Goal: Information Seeking & Learning: Learn about a topic

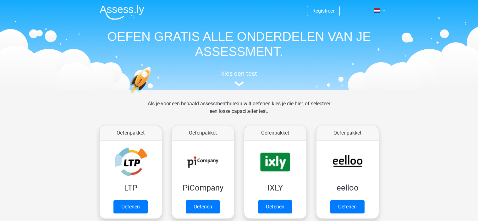
scroll to position [31, 0]
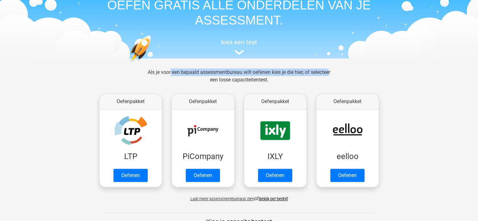
drag, startPoint x: 162, startPoint y: 72, endPoint x: 333, endPoint y: 72, distance: 170.6
click at [330, 72] on div "Als je voor een bepaald assessmentbureau wilt oefenen kies je die hier, of sele…" at bounding box center [239, 79] width 193 height 23
click at [333, 72] on div "Als je voor een bepaald assessmentbureau wilt oefenen kies je die hier, of sele…" at bounding box center [239, 79] width 193 height 23
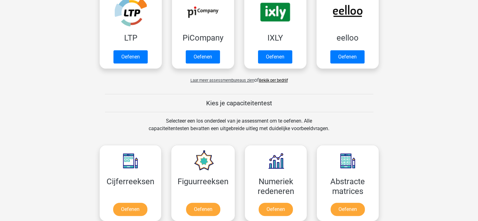
scroll to position [220, 0]
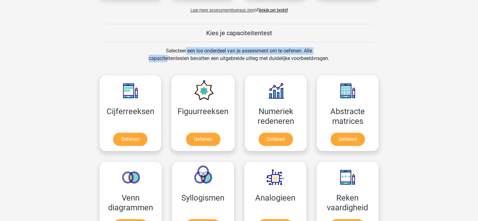
drag, startPoint x: 161, startPoint y: 49, endPoint x: 355, endPoint y: 53, distance: 194.2
click at [355, 53] on div "Selecteer een los onderdeel van je assessment om te oefenen. Alle capaciteitent…" at bounding box center [239, 58] width 289 height 23
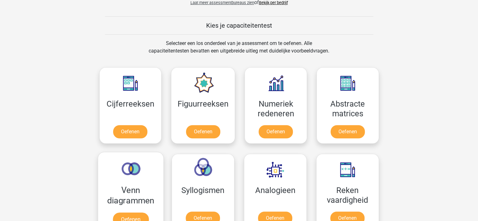
scroll to position [283, 0]
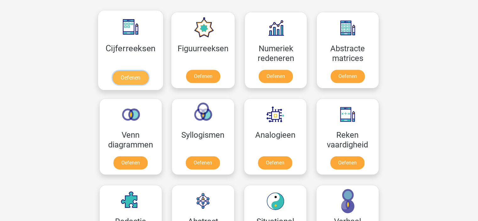
click at [131, 71] on link "Oefenen" at bounding box center [130, 78] width 36 height 14
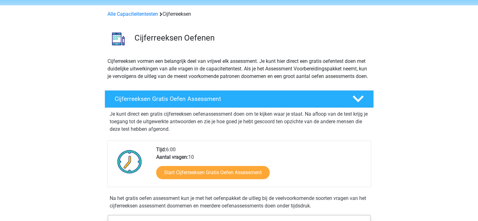
scroll to position [63, 0]
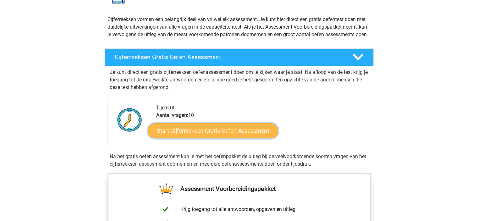
click at [229, 138] on link "Start Cijferreeksen Gratis Oefen Assessment" at bounding box center [213, 130] width 130 height 15
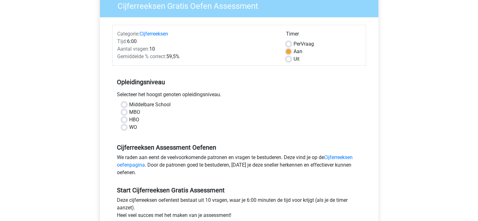
scroll to position [63, 0]
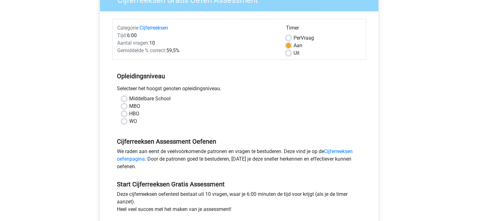
drag, startPoint x: 111, startPoint y: 88, endPoint x: 205, endPoint y: 88, distance: 93.6
click at [205, 88] on div "Categorie: Cijferreeksen Tijd: 6:00 Aantal vragen: 10 Gemiddelde % correct: 59,…" at bounding box center [239, 130] width 269 height 239
click at [209, 88] on div "Selecteer het hoogst genoten opleidingsniveau." at bounding box center [239, 90] width 254 height 10
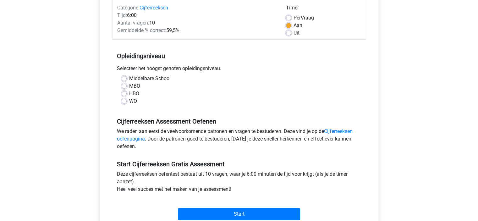
scroll to position [94, 0]
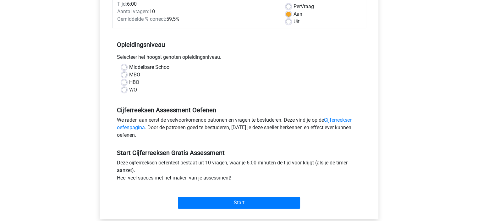
click at [129, 73] on label "MBO" at bounding box center [134, 75] width 11 height 8
click at [125, 73] on input "MBO" at bounding box center [124, 74] width 5 height 6
radio input "true"
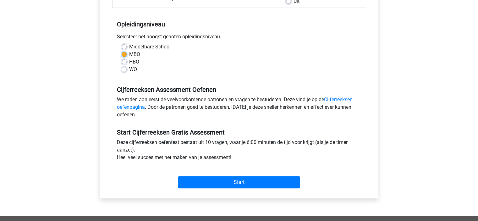
scroll to position [126, 0]
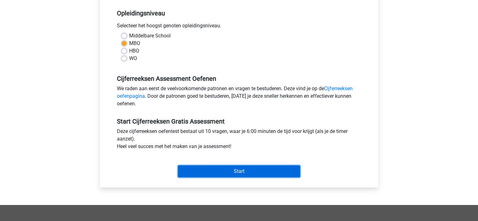
click at [202, 171] on input "Start" at bounding box center [239, 171] width 122 height 12
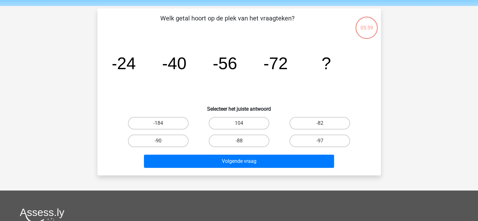
scroll to position [31, 0]
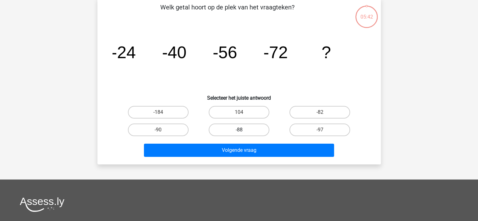
click at [238, 130] on label "-88" at bounding box center [239, 129] width 61 height 13
click at [239, 130] on input "-88" at bounding box center [241, 132] width 4 height 4
radio input "true"
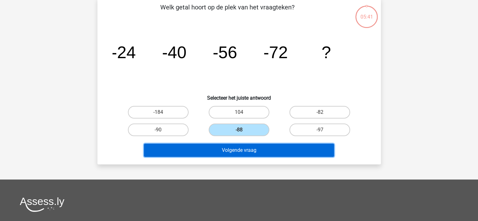
click at [245, 146] on button "Volgende vraag" at bounding box center [239, 150] width 190 height 13
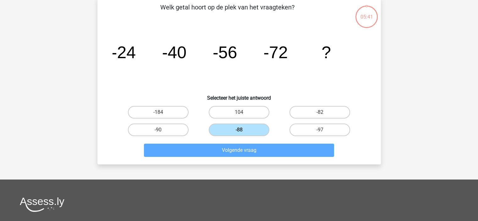
scroll to position [29, 0]
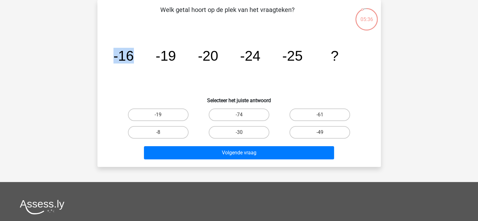
drag, startPoint x: 108, startPoint y: 53, endPoint x: 139, endPoint y: 53, distance: 31.4
click at [139, 53] on div "image/svg+xml -16 -19 -20 -24 -25 ?" at bounding box center [238, 60] width 263 height 63
click at [139, 53] on icon "image/svg+xml -16 -19 -20 -24 -25 ?" at bounding box center [238, 60] width 253 height 63
drag, startPoint x: 152, startPoint y: 56, endPoint x: 180, endPoint y: 54, distance: 28.3
click at [180, 54] on icon "image/svg+xml -16 -19 -20 -24 -25 ?" at bounding box center [238, 60] width 253 height 63
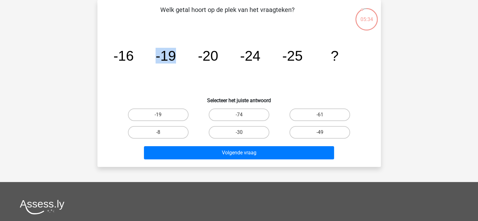
click at [180, 54] on icon "image/svg+xml -16 -19 -20 -24 -25 ?" at bounding box center [238, 60] width 253 height 63
drag, startPoint x: 192, startPoint y: 55, endPoint x: 231, endPoint y: 55, distance: 39.3
click at [231, 55] on icon "image/svg+xml -16 -19 -20 -24 -25 ?" at bounding box center [238, 60] width 253 height 63
drag, startPoint x: 235, startPoint y: 55, endPoint x: 265, endPoint y: 55, distance: 30.2
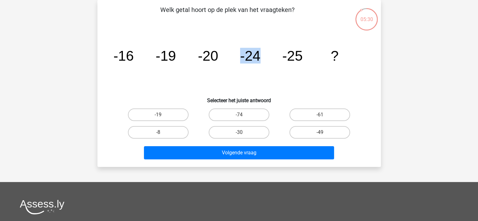
click at [265, 55] on icon "image/svg+xml -16 -19 -20 -24 -25 ?" at bounding box center [238, 60] width 253 height 63
drag, startPoint x: 280, startPoint y: 57, endPoint x: 303, endPoint y: 57, distance: 23.2
click at [303, 57] on icon "image/svg+xml -16 -19 -20 -24 -25 ?" at bounding box center [238, 60] width 253 height 63
click at [308, 57] on icon "image/svg+xml -16 -19 -20 -24 -25 ?" at bounding box center [238, 60] width 253 height 63
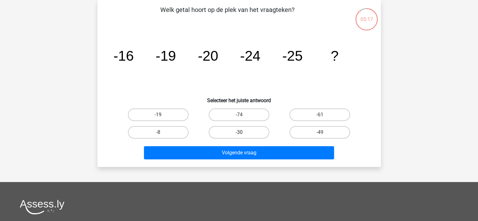
click at [246, 131] on label "-30" at bounding box center [239, 132] width 61 height 13
click at [243, 132] on input "-30" at bounding box center [241, 134] width 4 height 4
radio input "true"
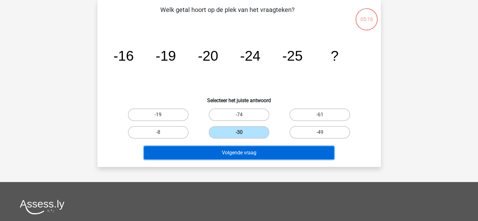
click at [247, 151] on button "Volgende vraag" at bounding box center [239, 152] width 190 height 13
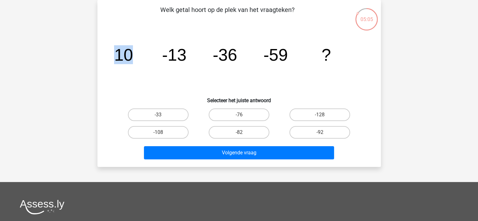
drag, startPoint x: 116, startPoint y: 54, endPoint x: 135, endPoint y: 54, distance: 19.2
click at [135, 54] on icon "image/svg+xml 10 -13 -36 -59 ?" at bounding box center [238, 60] width 253 height 63
drag, startPoint x: 209, startPoint y: 55, endPoint x: 242, endPoint y: 53, distance: 33.0
click at [242, 53] on icon "image/svg+xml 10 -13 -36 -59 ?" at bounding box center [238, 60] width 253 height 63
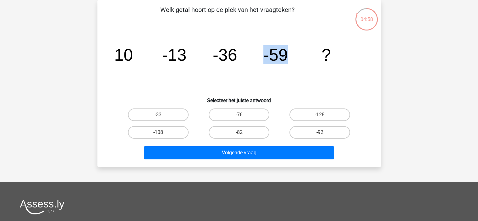
drag, startPoint x: 260, startPoint y: 53, endPoint x: 300, endPoint y: 53, distance: 40.2
click at [300, 53] on icon "image/svg+xml 10 -13 -36 -59 ?" at bounding box center [238, 60] width 253 height 63
click at [247, 127] on label "-82" at bounding box center [239, 132] width 61 height 13
click at [243, 132] on input "-82" at bounding box center [241, 134] width 4 height 4
radio input "true"
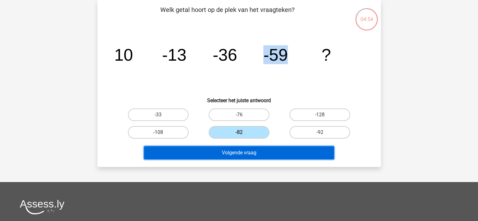
click at [248, 150] on button "Volgende vraag" at bounding box center [239, 152] width 190 height 13
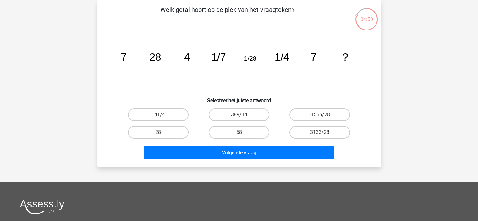
drag, startPoint x: 121, startPoint y: 54, endPoint x: 147, endPoint y: 54, distance: 26.1
click at [147, 54] on icon "image/svg+xml 7 28 4 1/7 1/28 1/4 7 ?" at bounding box center [238, 60] width 253 height 63
click at [144, 56] on icon "image/svg+xml 7 28 4 1/7 1/28 1/4 7 ?" at bounding box center [238, 60] width 253 height 63
click at [148, 131] on label "28" at bounding box center [158, 132] width 61 height 13
click at [158, 132] on input "28" at bounding box center [160, 134] width 4 height 4
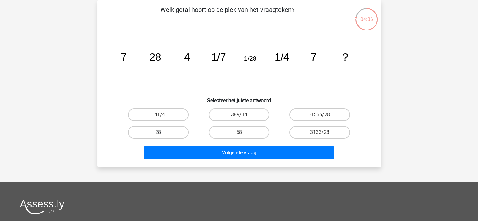
radio input "true"
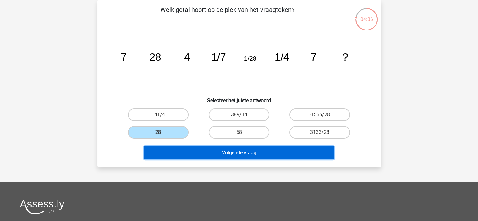
click at [217, 150] on button "Volgende vraag" at bounding box center [239, 152] width 190 height 13
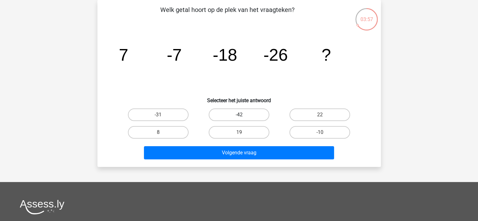
click at [234, 113] on label "-42" at bounding box center [239, 114] width 61 height 13
click at [239, 115] on input "-42" at bounding box center [241, 117] width 4 height 4
radio input "true"
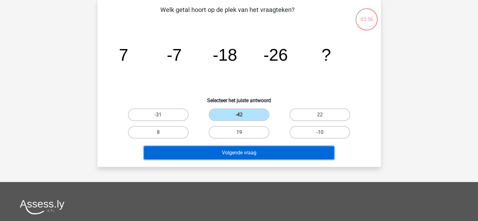
click at [231, 154] on button "Volgende vraag" at bounding box center [239, 152] width 190 height 13
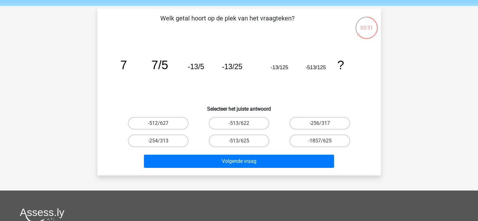
scroll to position [31, 0]
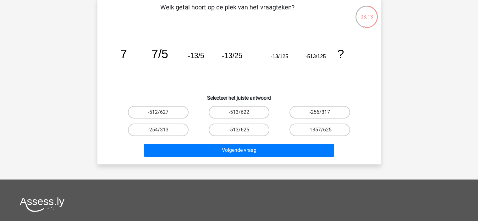
click at [247, 130] on label "-513/625" at bounding box center [239, 129] width 61 height 13
click at [243, 130] on input "-513/625" at bounding box center [241, 132] width 4 height 4
radio input "true"
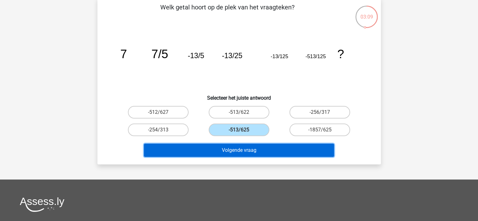
click at [249, 150] on button "Volgende vraag" at bounding box center [239, 150] width 190 height 13
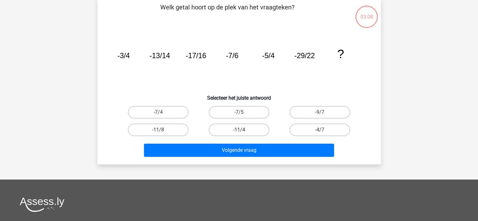
scroll to position [29, 0]
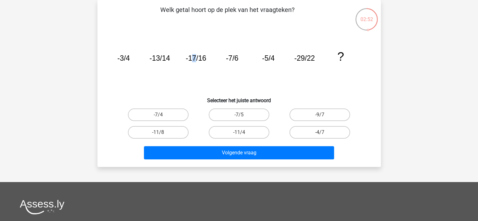
drag, startPoint x: 192, startPoint y: 57, endPoint x: 195, endPoint y: 57, distance: 3.2
click at [195, 57] on tspan "-17/16" at bounding box center [195, 58] width 20 height 8
drag, startPoint x: 203, startPoint y: 57, endPoint x: 211, endPoint y: 57, distance: 8.5
click at [211, 57] on icon "image/svg+xml -3/4 -13/14 -17/16 -7/6 -5/4 -29/22 ?" at bounding box center [238, 60] width 253 height 63
click at [211, 59] on icon "image/svg+xml -3/4 -13/14 -17/16 -7/6 -5/4 -29/22 ?" at bounding box center [238, 60] width 253 height 63
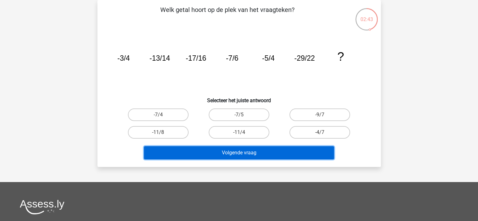
click at [252, 150] on button "Volgende vraag" at bounding box center [239, 152] width 190 height 13
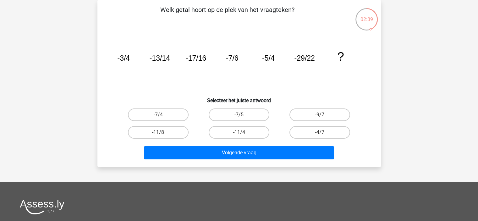
click at [305, 88] on icon "image/svg+xml -3/4 -13/14 -17/16 -7/6 -5/4 -29/22 ?" at bounding box center [238, 60] width 253 height 63
click at [329, 113] on label "-9/7" at bounding box center [319, 114] width 61 height 13
click at [324, 115] on input "-9/7" at bounding box center [322, 117] width 4 height 4
radio input "true"
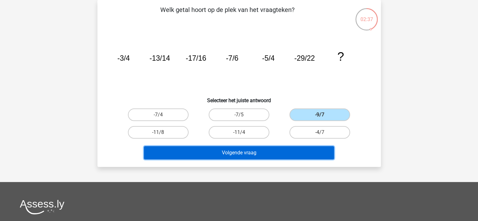
click at [261, 150] on button "Volgende vraag" at bounding box center [239, 152] width 190 height 13
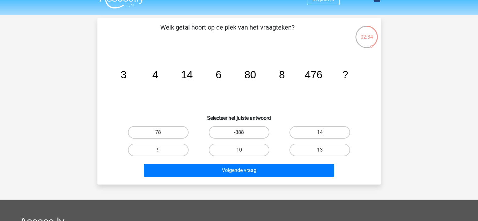
scroll to position [31, 0]
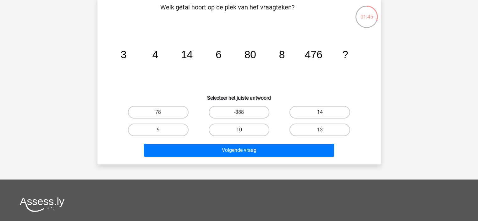
click at [232, 130] on label "10" at bounding box center [239, 129] width 61 height 13
click at [239, 130] on input "10" at bounding box center [241, 132] width 4 height 4
radio input "true"
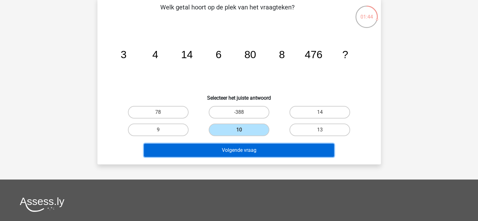
click at [245, 151] on button "Volgende vraag" at bounding box center [239, 150] width 190 height 13
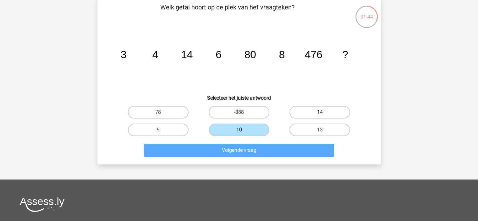
scroll to position [29, 0]
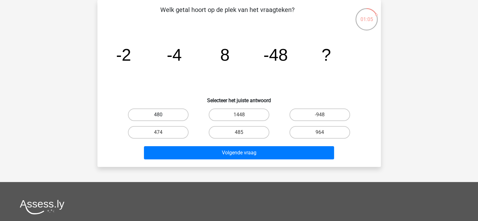
click at [171, 114] on label "480" at bounding box center [158, 114] width 61 height 13
click at [162, 115] on input "480" at bounding box center [160, 117] width 4 height 4
radio input "true"
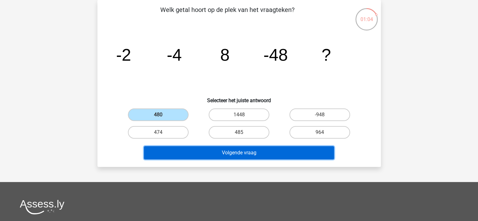
click at [229, 155] on button "Volgende vraag" at bounding box center [239, 152] width 190 height 13
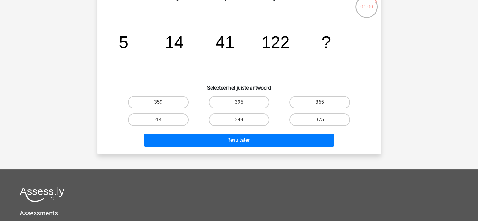
scroll to position [31, 0]
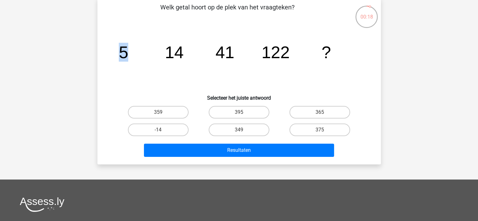
drag, startPoint x: 122, startPoint y: 49, endPoint x: 134, endPoint y: 48, distance: 12.9
click at [134, 48] on icon "image/svg+xml 5 14 41 122 ?" at bounding box center [238, 57] width 253 height 63
drag, startPoint x: 168, startPoint y: 49, endPoint x: 196, endPoint y: 50, distance: 27.7
click at [196, 50] on icon "image/svg+xml 5 14 41 122 ?" at bounding box center [238, 57] width 253 height 63
click at [203, 53] on icon "image/svg+xml 5 14 41 122 ?" at bounding box center [238, 57] width 253 height 63
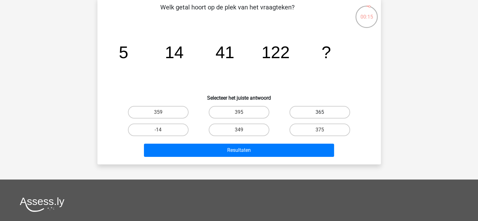
click at [341, 113] on label "365" at bounding box center [319, 112] width 61 height 13
click at [324, 113] on input "365" at bounding box center [322, 114] width 4 height 4
radio input "true"
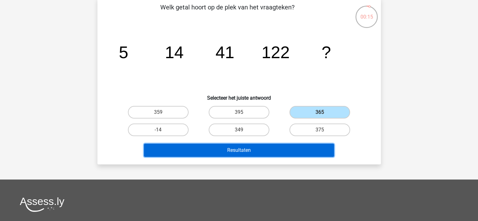
click at [295, 149] on button "Resultaten" at bounding box center [239, 150] width 190 height 13
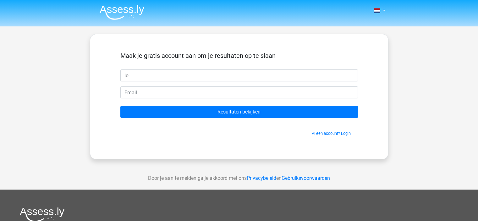
type input "[PERSON_NAME]"
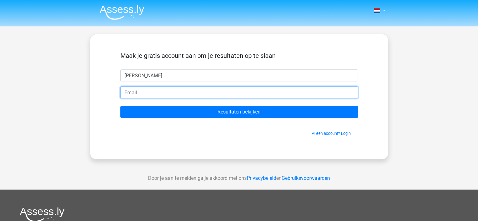
click at [165, 93] on input "email" at bounding box center [238, 92] width 237 height 12
type input "[EMAIL_ADDRESS][DOMAIN_NAME]"
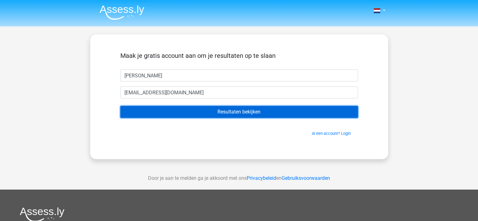
click at [172, 117] on input "Resultaten bekijken" at bounding box center [238, 112] width 237 height 12
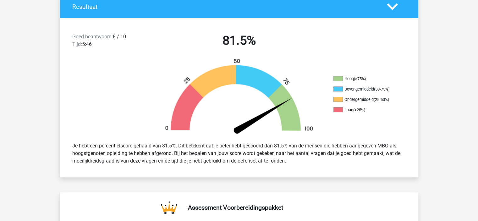
scroll to position [157, 0]
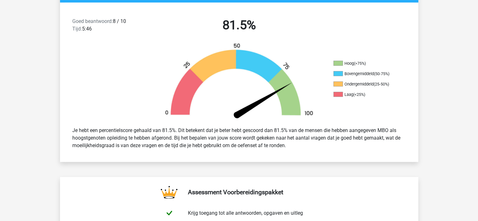
drag, startPoint x: 100, startPoint y: 128, endPoint x: 340, endPoint y: 147, distance: 240.7
click at [340, 147] on div "Je hebt een percentielscore gehaald van 81.5%. Dit betekent dat je beter hebt g…" at bounding box center [239, 138] width 343 height 28
click at [333, 148] on div "Je hebt een percentielscore gehaald van 81.5%. Dit betekent dat je beter hebt g…" at bounding box center [239, 138] width 343 height 28
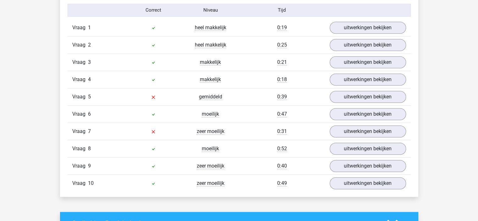
scroll to position [534, 0]
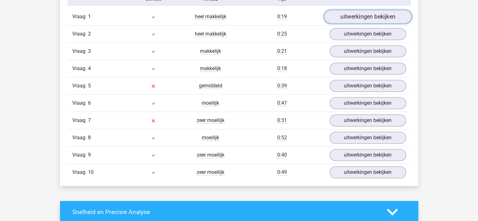
click at [358, 14] on link "uitwerkingen bekijken" at bounding box center [368, 17] width 88 height 14
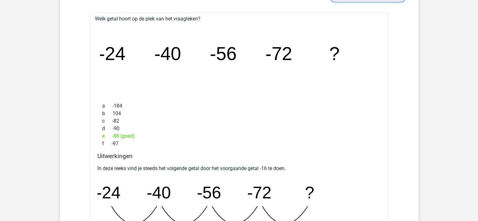
scroll to position [565, 0]
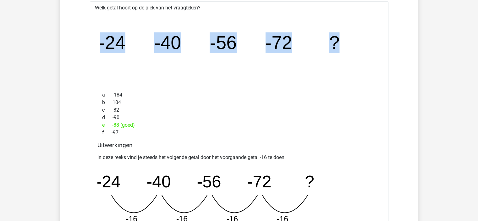
drag, startPoint x: 101, startPoint y: 41, endPoint x: 339, endPoint y: 39, distance: 238.7
click at [339, 39] on g "-24 -40 -56 -72 ?" at bounding box center [219, 42] width 241 height 21
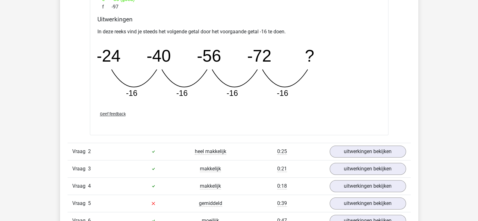
scroll to position [785, 0]
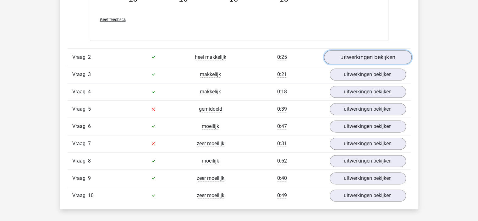
click at [365, 54] on link "uitwerkingen bekijken" at bounding box center [368, 57] width 88 height 14
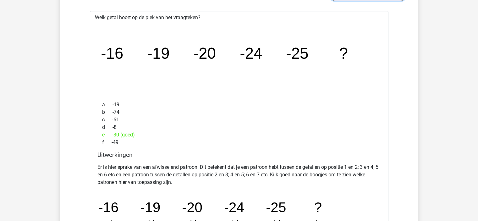
scroll to position [848, 0]
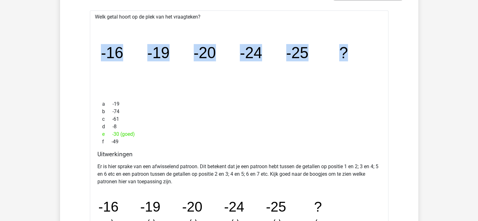
drag, startPoint x: 101, startPoint y: 52, endPoint x: 373, endPoint y: 52, distance: 272.0
click at [373, 52] on icon "image/svg+xml -16 -19 -20 -24 -25 ?" at bounding box center [239, 58] width 278 height 70
click at [337, 72] on icon "image/svg+xml -16 -19 -20 -24 -25 ?" at bounding box center [239, 58] width 278 height 70
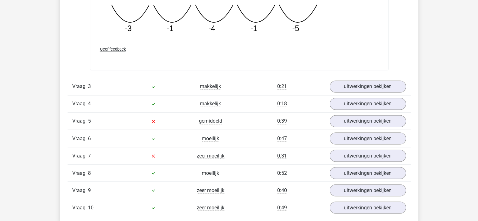
scroll to position [1068, 0]
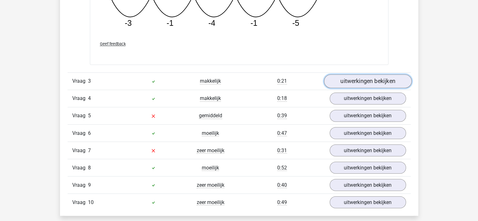
click at [363, 80] on link "uitwerkingen bekijken" at bounding box center [368, 81] width 88 height 14
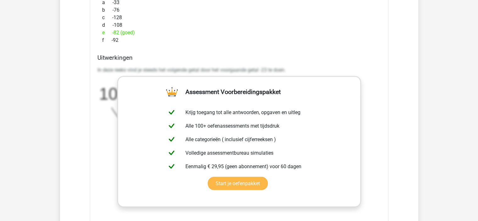
scroll to position [1288, 0]
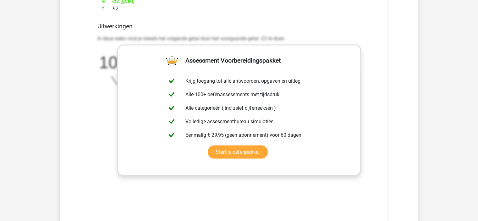
click at [191, 21] on div "Welk getal hoort op de plek van het vraagteken? image/svg+xml 10 -13 -36 -59 ? …" at bounding box center [239, 63] width 298 height 373
click at [378, 58] on div "In deze reeks vind je steeds het volgende getal door het voorgaande getal -23 t…" at bounding box center [238, 72] width 283 height 80
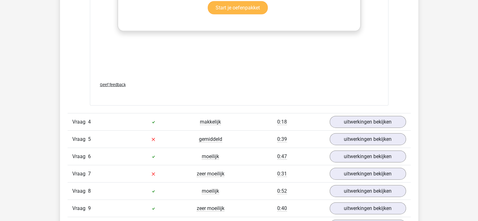
scroll to position [1476, 0]
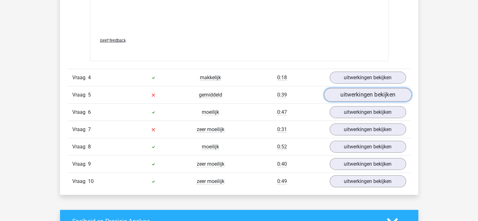
click at [360, 94] on link "uitwerkingen bekijken" at bounding box center [368, 95] width 88 height 14
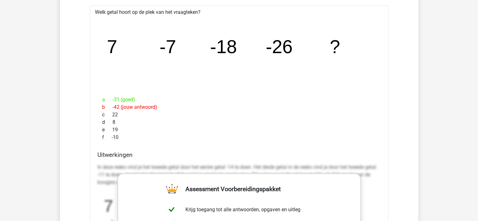
scroll to position [1571, 0]
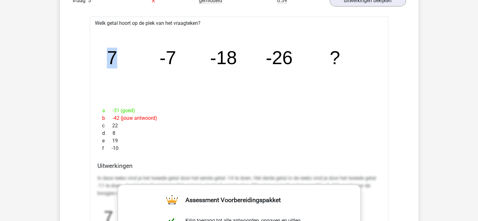
drag, startPoint x: 106, startPoint y: 54, endPoint x: 122, endPoint y: 54, distance: 15.4
click at [122, 54] on icon "image/svg+xml 7 -7 -18 -26 ?" at bounding box center [239, 65] width 278 height 70
click at [123, 55] on icon "image/svg+xml 7 -7 -18 -26 ?" at bounding box center [239, 65] width 278 height 70
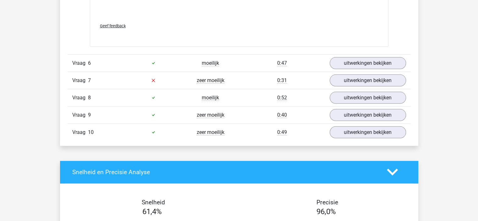
scroll to position [1916, 0]
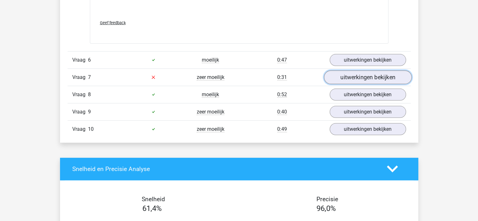
click at [374, 75] on link "uitwerkingen bekijken" at bounding box center [368, 77] width 88 height 14
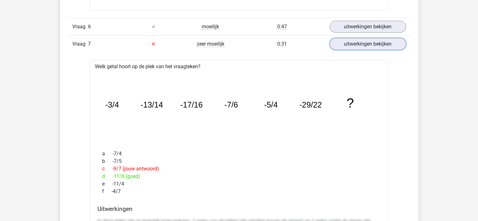
scroll to position [2010, 0]
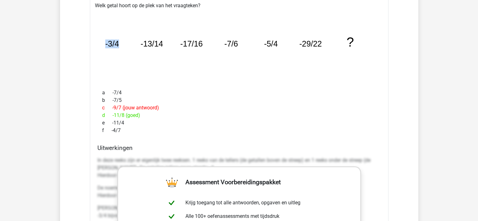
drag, startPoint x: 106, startPoint y: 40, endPoint x: 131, endPoint y: 41, distance: 25.1
click at [131, 41] on icon "image/svg+xml -3/4 -13/14 -17/16 -7/6 -5/4 -29/22 ?" at bounding box center [239, 47] width 278 height 70
click at [128, 41] on icon "image/svg+xml -3/4 -13/14 -17/16 -7/6 -5/4 -29/22 ?" at bounding box center [239, 47] width 278 height 70
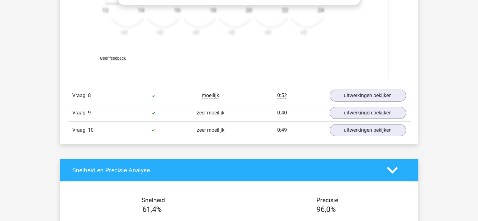
scroll to position [2324, 0]
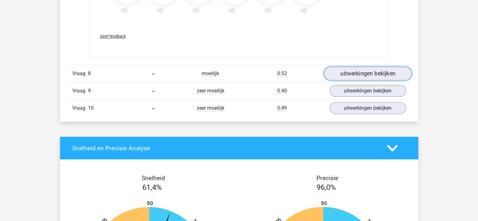
click at [352, 73] on link "uitwerkingen bekijken" at bounding box center [368, 74] width 88 height 14
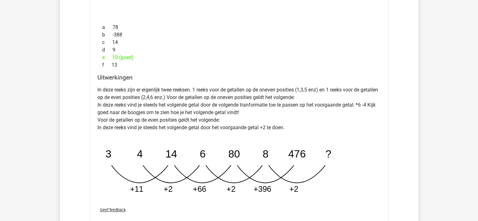
scroll to position [2544, 0]
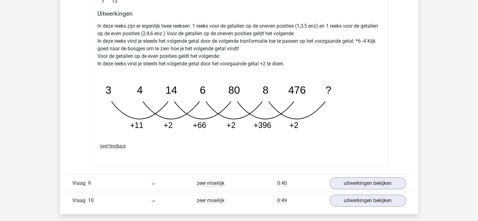
click at [121, 144] on span "Geef feedback" at bounding box center [113, 146] width 26 height 5
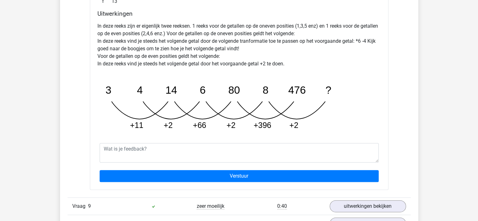
click at [357, 92] on div "In deze reeks zijn er eigenlijk twee reeksen. 1 reeks voor de getallen op de on…" at bounding box center [238, 79] width 283 height 118
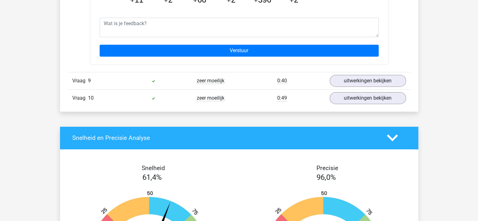
scroll to position [2670, 0]
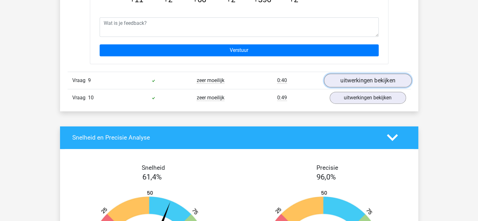
click at [348, 79] on link "uitwerkingen bekijken" at bounding box center [368, 81] width 88 height 14
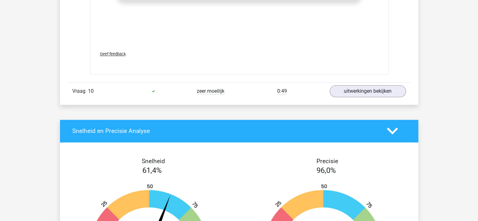
scroll to position [3110, 0]
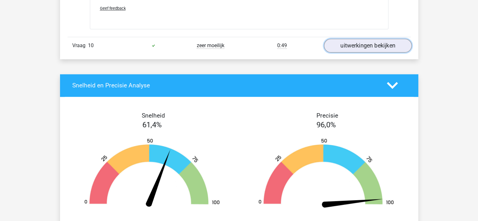
click at [359, 41] on link "uitwerkingen bekijken" at bounding box center [368, 46] width 88 height 14
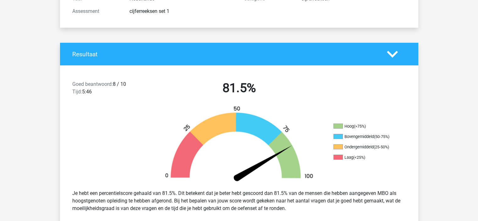
scroll to position [0, 0]
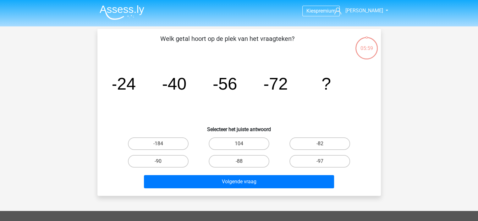
click at [121, 15] on img at bounding box center [122, 12] width 45 height 15
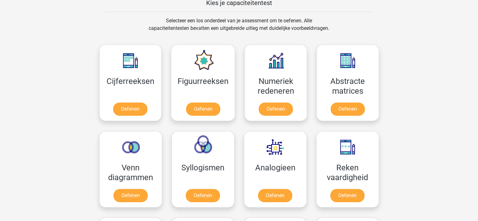
scroll to position [220, 0]
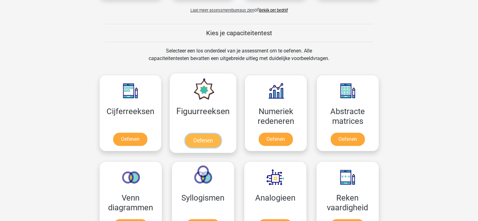
click at [217, 133] on link "Oefenen" at bounding box center [203, 140] width 36 height 14
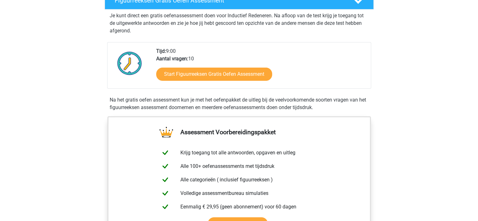
scroll to position [63, 0]
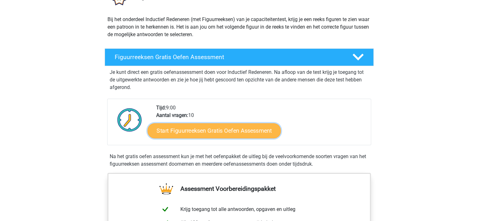
click at [181, 130] on link "Start Figuurreeksen Gratis Oefen Assessment" at bounding box center [213, 130] width 133 height 15
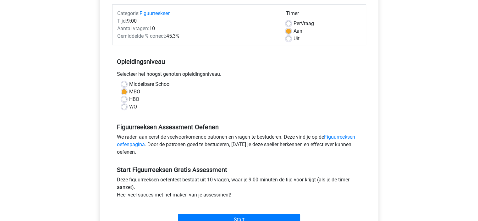
scroll to position [94, 0]
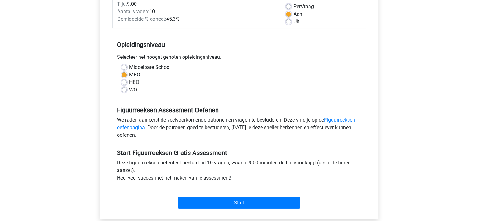
click at [133, 88] on label "WO" at bounding box center [133, 90] width 8 height 8
click at [127, 88] on input "WO" at bounding box center [124, 89] width 5 height 6
radio input "true"
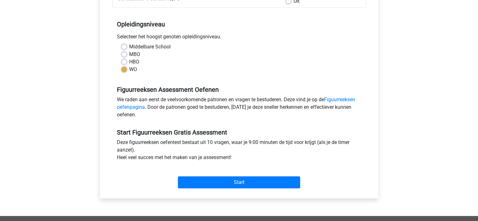
scroll to position [157, 0]
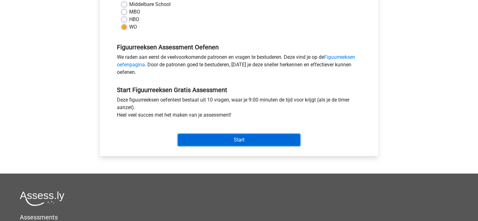
click at [225, 141] on input "Start" at bounding box center [239, 140] width 122 height 12
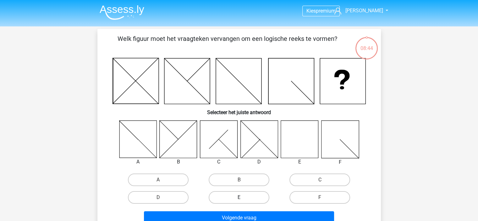
click at [253, 195] on label "E" at bounding box center [239, 197] width 61 height 13
click at [243, 197] on input "E" at bounding box center [241, 199] width 4 height 4
radio input "true"
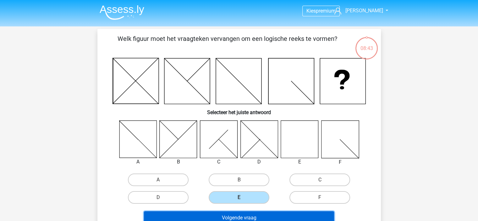
click at [262, 216] on button "Volgende vraag" at bounding box center [239, 217] width 190 height 13
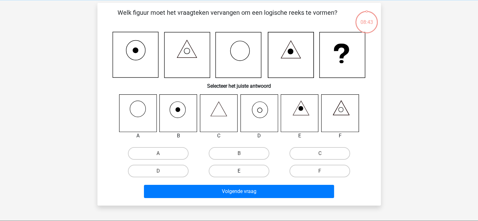
scroll to position [29, 0]
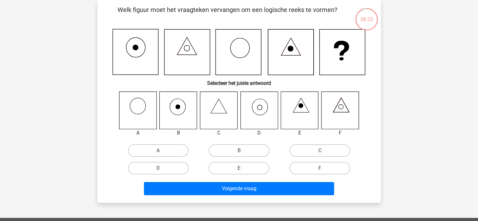
click at [259, 105] on icon at bounding box center [259, 107] width 5 height 5
click at [164, 166] on label "D" at bounding box center [158, 168] width 61 height 13
click at [162, 168] on input "D" at bounding box center [160, 170] width 4 height 4
radio input "true"
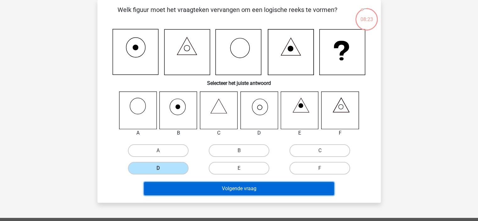
click at [200, 187] on button "Volgende vraag" at bounding box center [239, 188] width 190 height 13
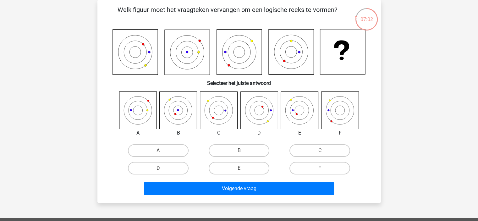
click at [306, 112] on icon at bounding box center [299, 109] width 37 height 37
click at [246, 167] on label "E" at bounding box center [239, 168] width 61 height 13
click at [243, 168] on input "E" at bounding box center [241, 170] width 4 height 4
radio input "true"
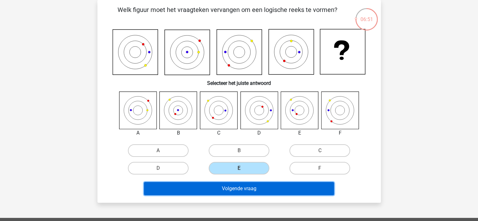
click at [242, 187] on button "Volgende vraag" at bounding box center [239, 188] width 190 height 13
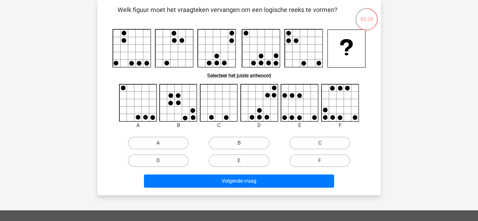
click at [147, 100] on icon at bounding box center [137, 102] width 37 height 37
click at [158, 143] on label "A" at bounding box center [158, 143] width 61 height 13
click at [158, 143] on input "A" at bounding box center [160, 145] width 4 height 4
radio input "true"
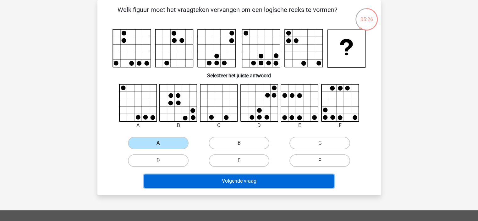
click at [215, 178] on button "Volgende vraag" at bounding box center [239, 180] width 190 height 13
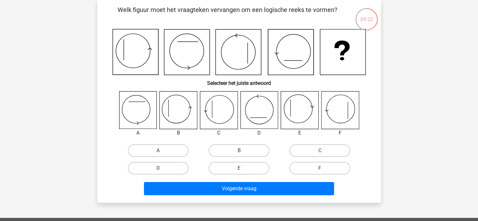
click at [137, 109] on icon at bounding box center [137, 109] width 37 height 37
click at [158, 150] on label "A" at bounding box center [158, 150] width 61 height 13
click at [158, 150] on input "A" at bounding box center [160, 152] width 4 height 4
radio input "true"
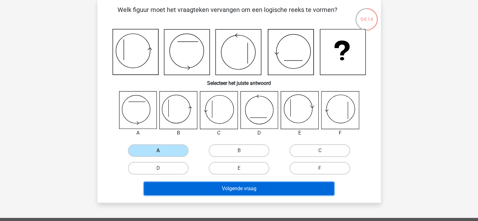
click at [212, 188] on button "Volgende vraag" at bounding box center [239, 188] width 190 height 13
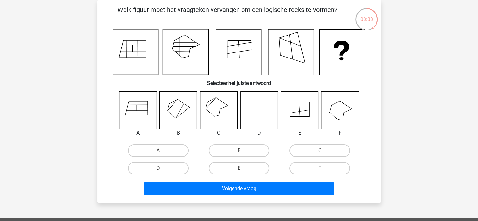
click at [177, 104] on icon at bounding box center [178, 109] width 37 height 37
click at [250, 148] on label "B" at bounding box center [239, 150] width 61 height 13
click at [243, 150] on input "B" at bounding box center [241, 152] width 4 height 4
radio input "true"
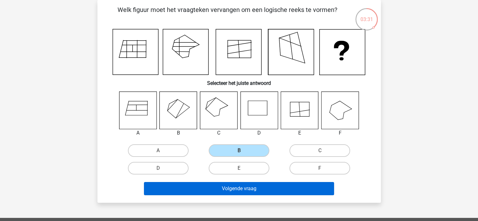
click at [252, 182] on div "Volgende vraag" at bounding box center [238, 187] width 263 height 21
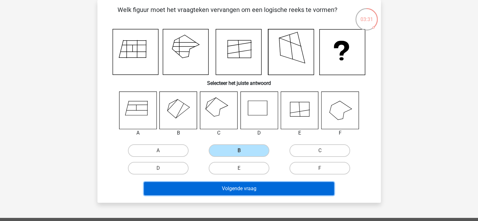
click at [252, 183] on button "Volgende vraag" at bounding box center [239, 188] width 190 height 13
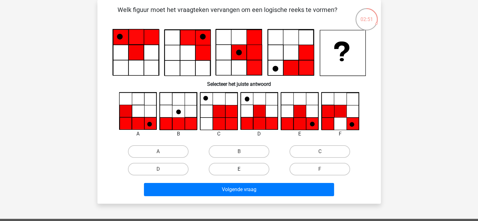
click at [239, 166] on label "E" at bounding box center [239, 169] width 61 height 13
click at [239, 169] on input "E" at bounding box center [241, 171] width 4 height 4
radio input "true"
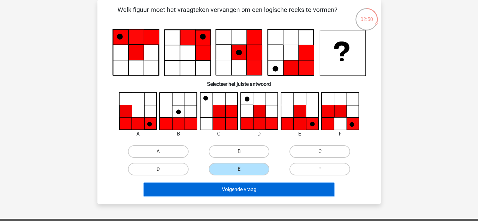
click at [243, 189] on button "Volgende vraag" at bounding box center [239, 189] width 190 height 13
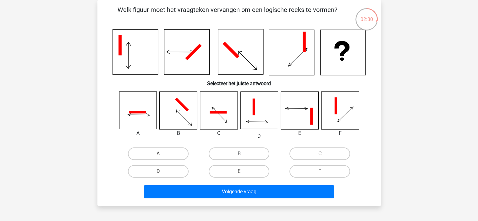
click at [235, 150] on label "B" at bounding box center [239, 153] width 61 height 13
click at [239, 154] on input "B" at bounding box center [241, 156] width 4 height 4
radio input "true"
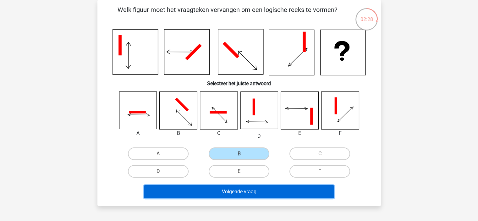
click at [209, 192] on button "Volgende vraag" at bounding box center [239, 191] width 190 height 13
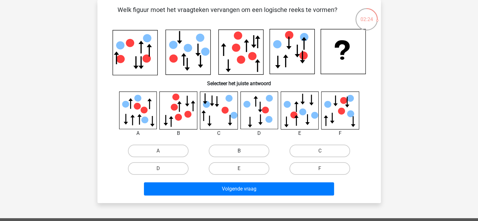
click at [238, 150] on label "B" at bounding box center [239, 150] width 61 height 13
click at [239, 151] on input "B" at bounding box center [241, 153] width 4 height 4
radio input "true"
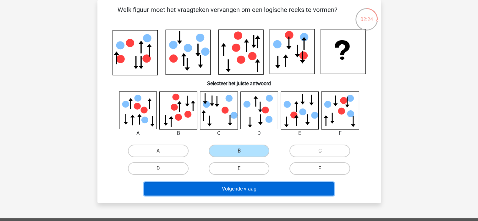
click at [239, 188] on button "Volgende vraag" at bounding box center [239, 188] width 190 height 13
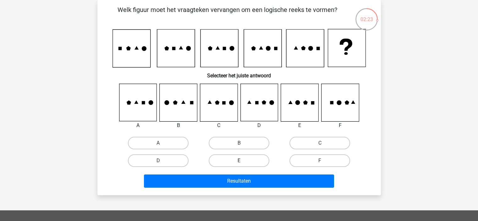
click at [250, 162] on label "E" at bounding box center [239, 160] width 61 height 13
click at [243, 162] on input "E" at bounding box center [241, 163] width 4 height 4
radio input "true"
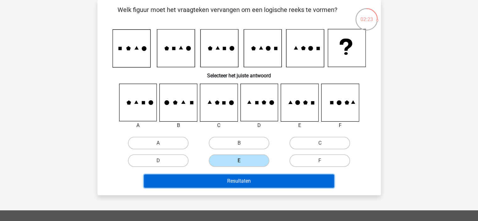
click at [250, 180] on button "Resultaten" at bounding box center [239, 180] width 190 height 13
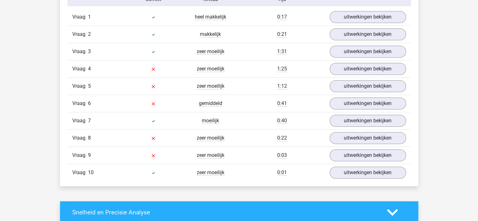
scroll to position [534, 0]
click at [363, 17] on link "uitwerkingen bekijken" at bounding box center [368, 17] width 88 height 14
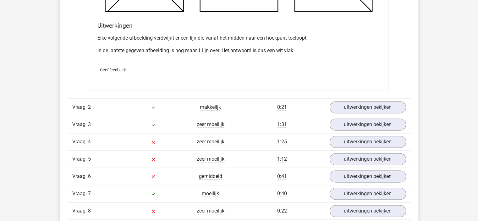
scroll to position [911, 0]
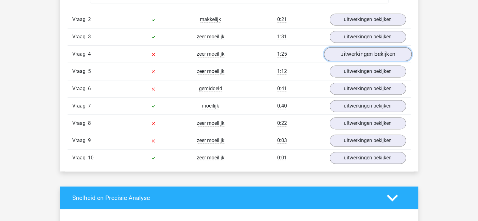
click at [367, 50] on link "uitwerkingen bekijken" at bounding box center [368, 54] width 88 height 14
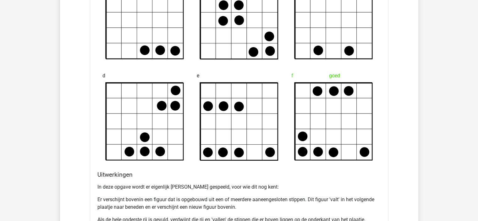
scroll to position [1162, 0]
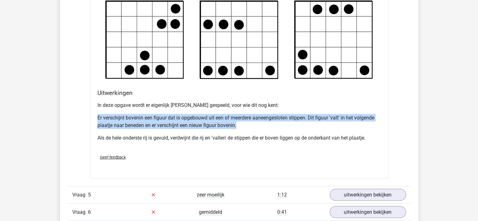
drag, startPoint x: 95, startPoint y: 117, endPoint x: 249, endPoint y: 122, distance: 154.3
click at [249, 122] on div "Uitwerkingen In deze opgave wordt er eigenlijk [PERSON_NAME] gespeeld, voor wie…" at bounding box center [239, 119] width 288 height 60
click at [249, 122] on p "Er verschijnt bovenin een figuur dat is opgebouwd uit een of meerdere aaneenges…" at bounding box center [238, 121] width 283 height 15
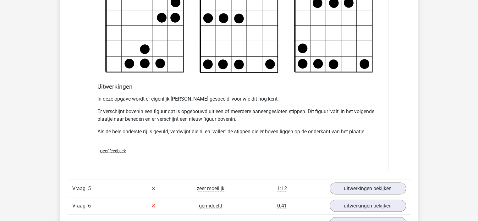
scroll to position [1225, 0]
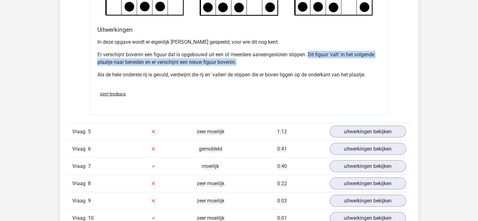
drag, startPoint x: 311, startPoint y: 53, endPoint x: 242, endPoint y: 64, distance: 69.9
click at [242, 64] on p "Er verschijnt bovenin een figuur dat is opgebouwd uit een of meerdere aaneenges…" at bounding box center [238, 58] width 283 height 15
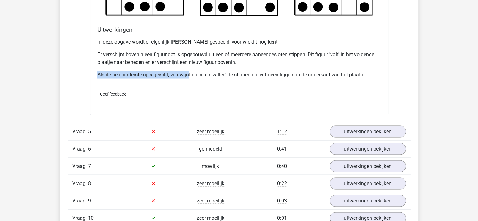
drag, startPoint x: 96, startPoint y: 74, endPoint x: 188, endPoint y: 73, distance: 92.0
click at [188, 73] on div "Uitwerkingen In deze opgave wordt er eigenlijk [PERSON_NAME] gespeeld, voor wie…" at bounding box center [239, 56] width 288 height 60
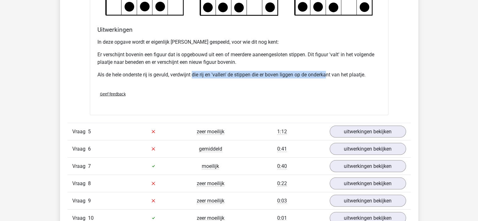
drag, startPoint x: 193, startPoint y: 74, endPoint x: 327, endPoint y: 74, distance: 133.5
click at [327, 74] on p "Als de hele onderste rij is gevuld, verdwijnt die rij en 'vallen' de stippen di…" at bounding box center [238, 75] width 283 height 8
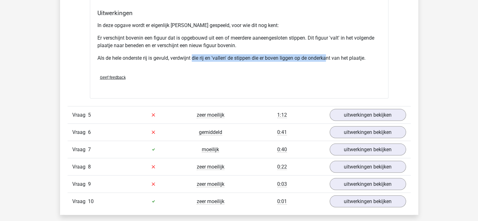
scroll to position [1288, 0]
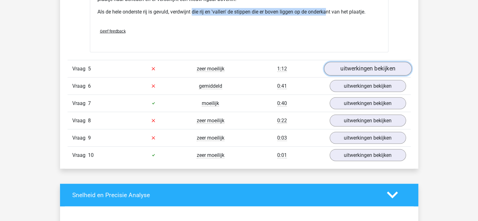
click at [356, 65] on link "uitwerkingen bekijken" at bounding box center [368, 69] width 88 height 14
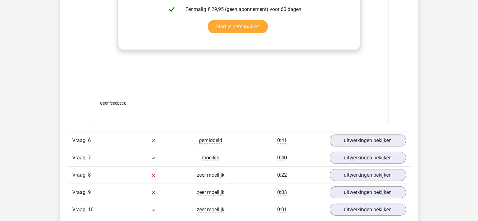
scroll to position [1853, 0]
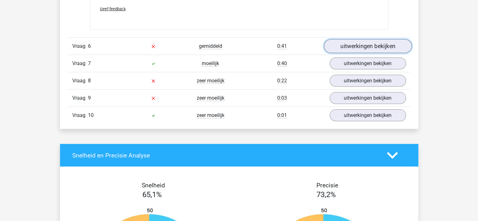
click at [351, 45] on link "uitwerkingen bekijken" at bounding box center [368, 47] width 88 height 14
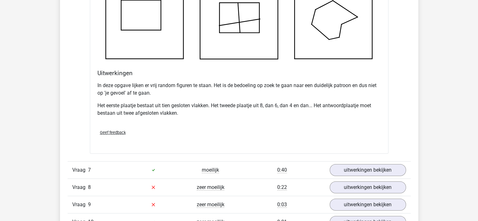
scroll to position [2136, 0]
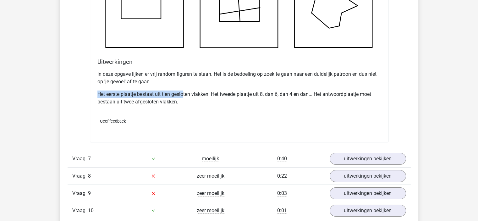
drag, startPoint x: 97, startPoint y: 93, endPoint x: 184, endPoint y: 93, distance: 86.7
click at [184, 93] on p "Het eerste plaatje bestaat uit tien gesloten vlakken. Het tweede plaatje uit 8,…" at bounding box center [238, 97] width 283 height 15
click at [197, 93] on p "Het eerste plaatje bestaat uit tien gesloten vlakken. Het tweede plaatje uit 8,…" at bounding box center [238, 97] width 283 height 15
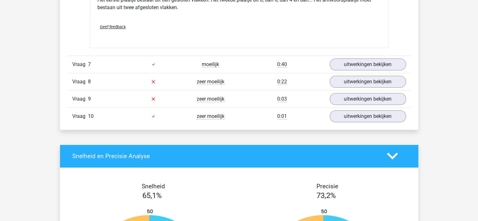
scroll to position [2199, 0]
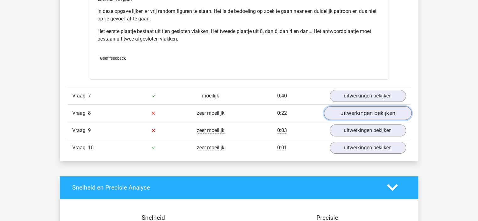
click at [358, 111] on link "uitwerkingen bekijken" at bounding box center [368, 113] width 88 height 14
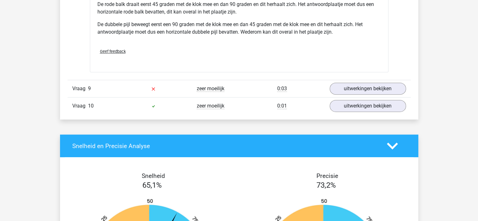
scroll to position [2638, 0]
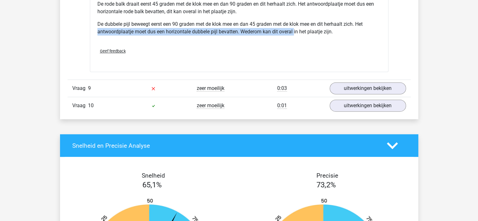
drag, startPoint x: 98, startPoint y: 30, endPoint x: 295, endPoint y: 29, distance: 197.3
click at [295, 29] on p "De dubbele pijl beweegt eerst een 90 graden met de klok mee en dan 45 graden me…" at bounding box center [238, 27] width 283 height 15
click at [259, 29] on p "De dubbele pijl beweegt eerst een 90 graden met de klok mee en dan 45 graden me…" at bounding box center [238, 27] width 283 height 15
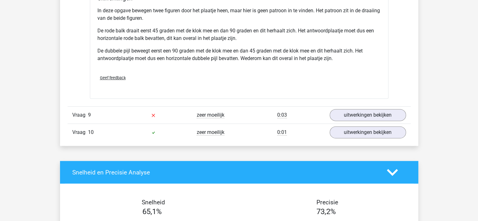
scroll to position [2576, 0]
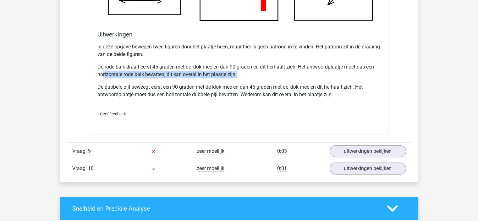
drag, startPoint x: 102, startPoint y: 70, endPoint x: 240, endPoint y: 70, distance: 137.6
click at [240, 70] on p "De rode balk draait eerst 45 graden met de klok mee en dan 90 graden en dit her…" at bounding box center [238, 70] width 283 height 15
click at [243, 72] on p "De rode balk draait eerst 45 graden met de klok mee en dan 90 graden en dit her…" at bounding box center [238, 70] width 283 height 15
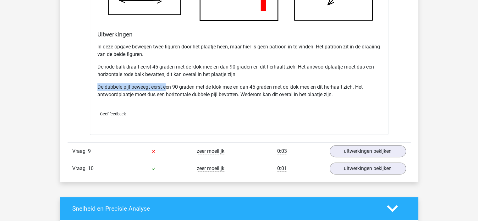
drag, startPoint x: 96, startPoint y: 84, endPoint x: 166, endPoint y: 84, distance: 69.7
click at [166, 84] on div "Uitwerkingen In deze opgave bewegen twee figuren door het plaatje heen, maar hi…" at bounding box center [239, 68] width 288 height 75
drag, startPoint x: 166, startPoint y: 84, endPoint x: 211, endPoint y: 90, distance: 45.2
click at [166, 84] on p "De dubbele pijl beweegt eerst een 90 graden met de klok mee en dan 45 graden me…" at bounding box center [238, 90] width 283 height 15
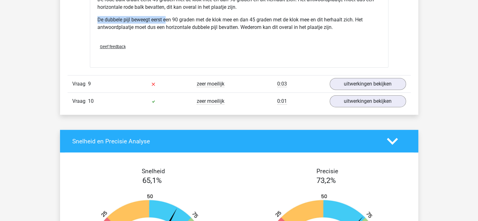
scroll to position [2701, 0]
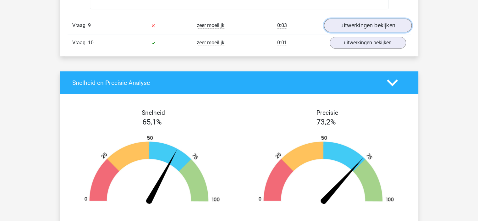
click at [367, 20] on link "uitwerkingen bekijken" at bounding box center [368, 26] width 88 height 14
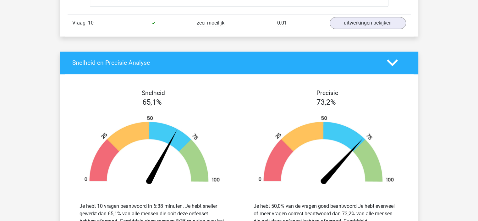
scroll to position [3172, 0]
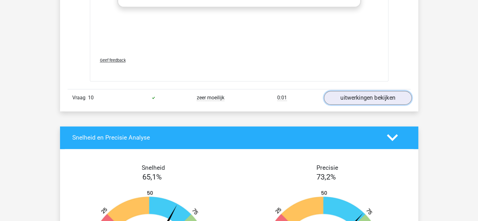
click at [372, 101] on link "uitwerkingen bekijken" at bounding box center [368, 98] width 88 height 14
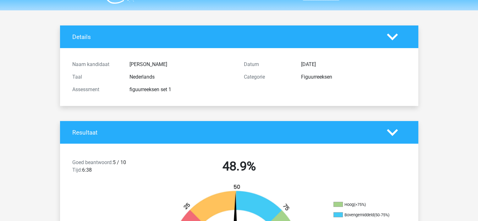
scroll to position [0, 0]
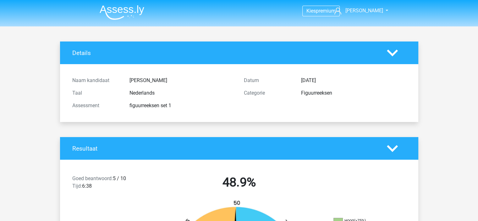
click at [121, 8] on img at bounding box center [122, 12] width 45 height 15
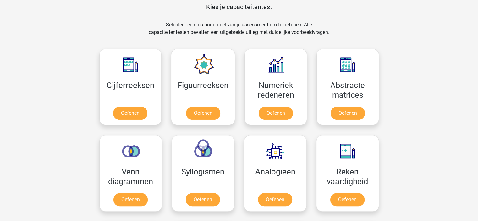
scroll to position [283, 0]
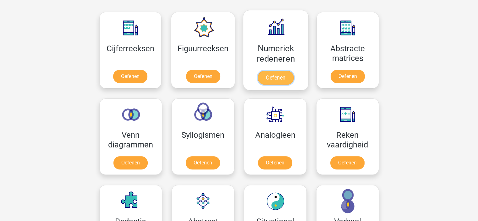
click at [276, 80] on link "Oefenen" at bounding box center [276, 78] width 36 height 14
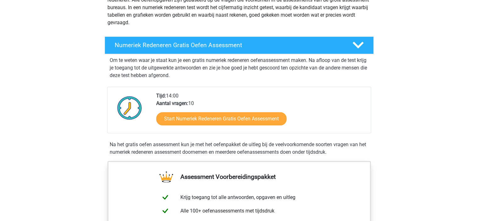
scroll to position [157, 0]
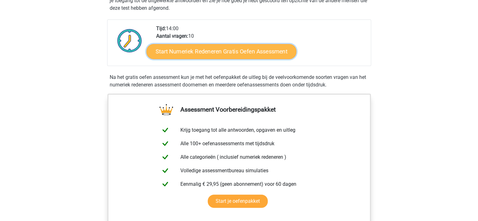
click at [214, 53] on link "Start Numeriek Redeneren Gratis Oefen Assessment" at bounding box center [221, 51] width 150 height 15
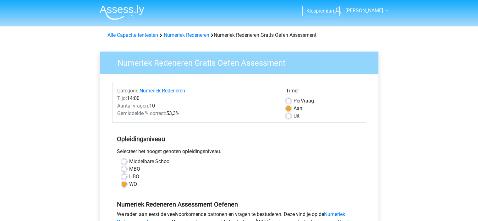
scroll to position [126, 0]
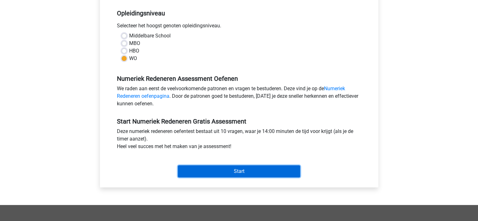
click at [209, 172] on input "Start" at bounding box center [239, 171] width 122 height 12
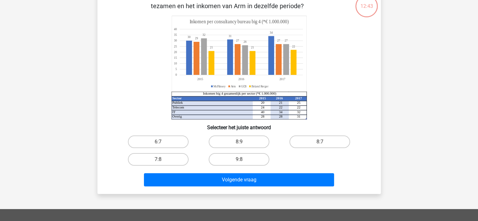
scroll to position [31, 0]
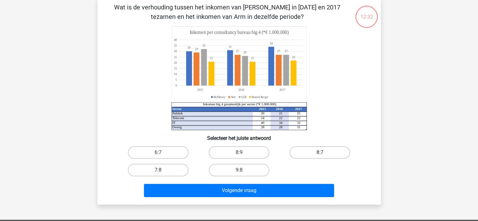
click at [326, 152] on label "8:7" at bounding box center [319, 152] width 61 height 13
click at [324, 152] on input "8:7" at bounding box center [322, 154] width 4 height 4
radio input "true"
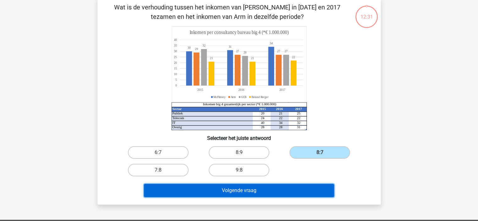
click at [264, 189] on button "Volgende vraag" at bounding box center [239, 190] width 190 height 13
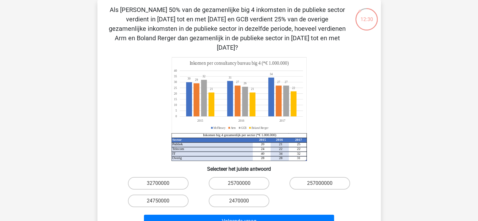
scroll to position [0, 0]
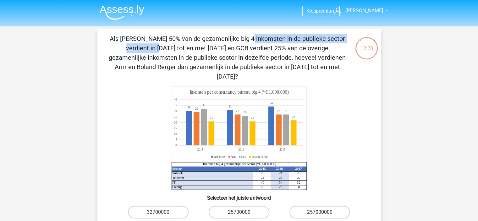
drag, startPoint x: 110, startPoint y: 38, endPoint x: 242, endPoint y: 37, distance: 132.6
click at [242, 37] on p "Als McFlinsey 50% van de gezamenlijke big 4 inkomsten in de publieke sector ver…" at bounding box center [227, 57] width 240 height 47
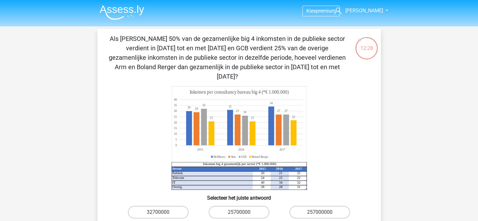
click at [254, 40] on p "Als McFlinsey 50% van de gezamenlijke big 4 inkomsten in de publieke sector ver…" at bounding box center [227, 57] width 240 height 47
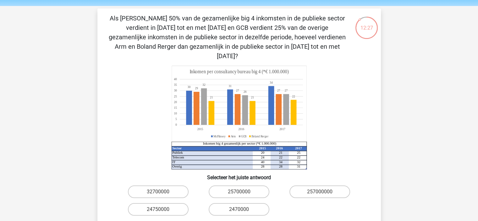
scroll to position [31, 0]
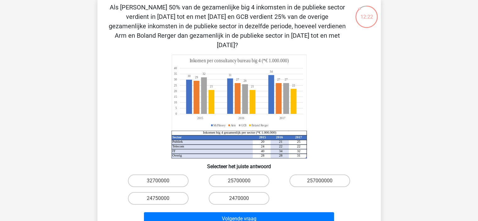
drag, startPoint x: 105, startPoint y: 26, endPoint x: 343, endPoint y: 35, distance: 237.9
click at [343, 35] on div "Als McFlinsey 50% van de gezamenlijke big 4 inkomsten in de publieke sector ver…" at bounding box center [239, 115] width 278 height 225
click at [336, 35] on p "Als McFlinsey 50% van de gezamenlijke big 4 inkomsten in de publieke sector ver…" at bounding box center [227, 26] width 240 height 47
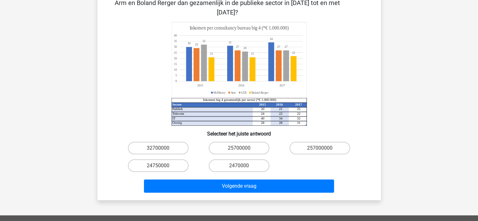
scroll to position [63, 0]
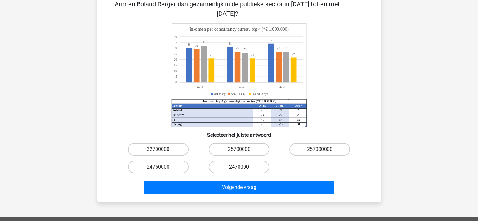
click at [254, 161] on label "2470000" at bounding box center [239, 167] width 61 height 13
click at [243, 167] on input "2470000" at bounding box center [241, 169] width 4 height 4
radio input "true"
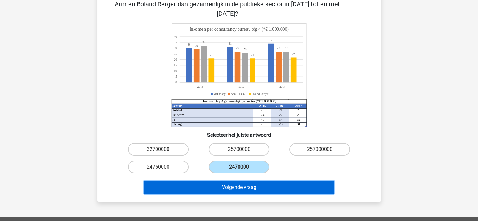
click at [257, 181] on button "Volgende vraag" at bounding box center [239, 187] width 190 height 13
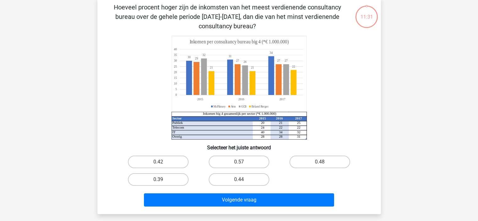
scroll to position [29, 0]
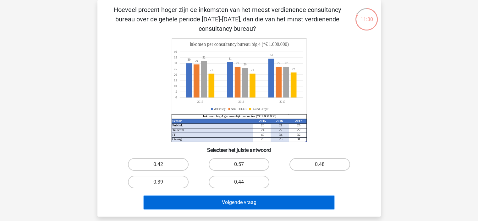
click at [256, 201] on button "Volgende vraag" at bounding box center [239, 202] width 190 height 13
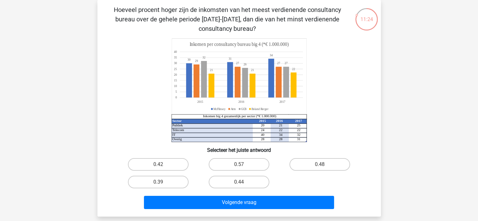
drag, startPoint x: 180, startPoint y: 7, endPoint x: 295, endPoint y: 19, distance: 115.0
click at [295, 19] on p "Hoeveel procent hoger zijn de inkomsten van het meest verdienende consultancy b…" at bounding box center [227, 19] width 240 height 28
click at [313, 164] on label "0.48" at bounding box center [319, 164] width 61 height 13
click at [320, 164] on input "0.48" at bounding box center [322, 166] width 4 height 4
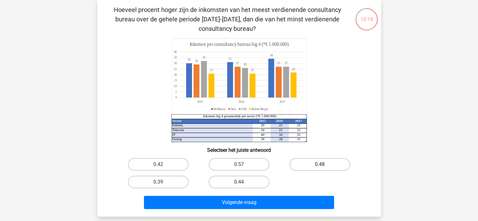
radio input "true"
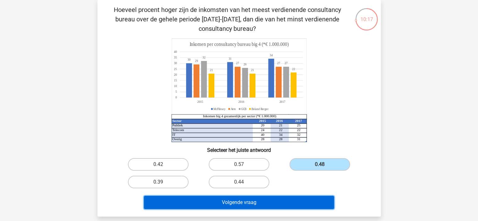
click at [281, 204] on button "Volgende vraag" at bounding box center [239, 202] width 190 height 13
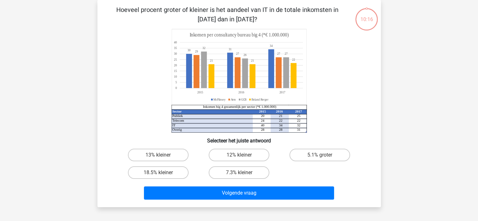
click at [242, 174] on input "7.3% kleiner" at bounding box center [241, 174] width 4 height 4
radio input "true"
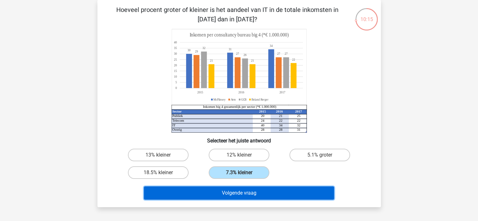
click at [244, 191] on button "Volgende vraag" at bounding box center [239, 192] width 190 height 13
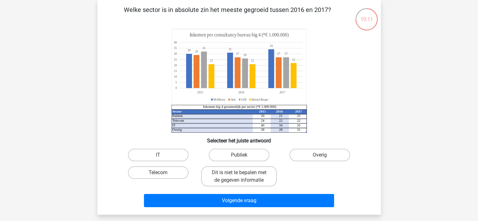
drag, startPoint x: 176, startPoint y: 9, endPoint x: 337, endPoint y: 10, distance: 161.5
click at [337, 10] on p "Welke sector is in absolute zin het meeste gegroeid tussen 2016 en 2017?" at bounding box center [227, 14] width 240 height 19
click at [242, 179] on label "Dit is niet te bepalen met de gegeven informatie" at bounding box center [239, 176] width 76 height 20
click at [242, 177] on input "Dit is niet te bepalen met de gegeven informatie" at bounding box center [241, 174] width 4 height 4
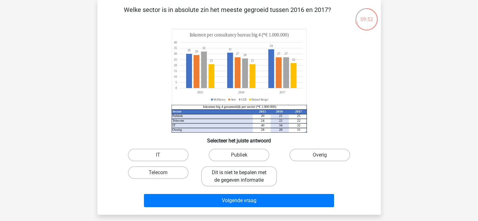
radio input "true"
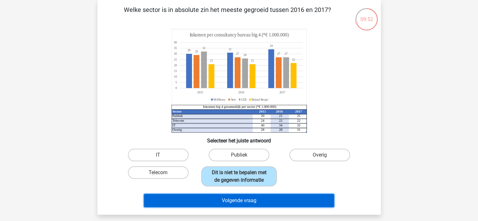
click at [258, 198] on button "Volgende vraag" at bounding box center [239, 200] width 190 height 13
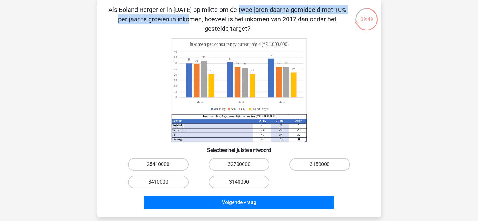
drag, startPoint x: 112, startPoint y: 8, endPoint x: 290, endPoint y: 8, distance: 177.2
click at [290, 8] on p "Als Boland Rerger er in 2015 op mikte om de twee jaren daarna gemiddeld met 10%…" at bounding box center [227, 19] width 240 height 28
click at [321, 166] on input "3150000" at bounding box center [322, 166] width 4 height 4
radio input "true"
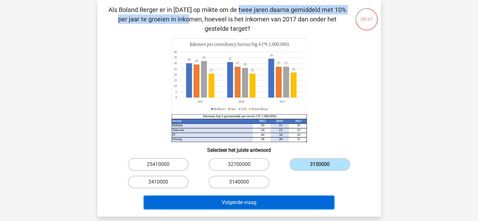
click at [289, 198] on button "Volgende vraag" at bounding box center [239, 202] width 190 height 13
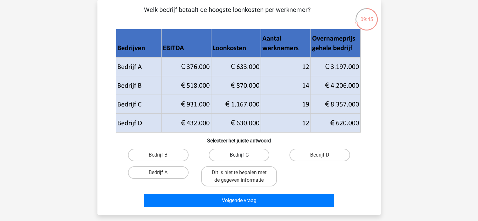
click at [234, 153] on label "Bedrijf C" at bounding box center [239, 155] width 61 height 13
click at [239, 155] on input "Bedrijf C" at bounding box center [241, 157] width 4 height 4
radio input "true"
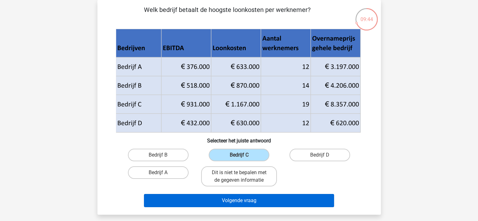
drag, startPoint x: 236, startPoint y: 210, endPoint x: 237, endPoint y: 206, distance: 4.2
click at [236, 210] on div "Welk bedrijf betaalt de hoogste loonkosten per werknemer? Selecteer het juiste …" at bounding box center [238, 107] width 283 height 215
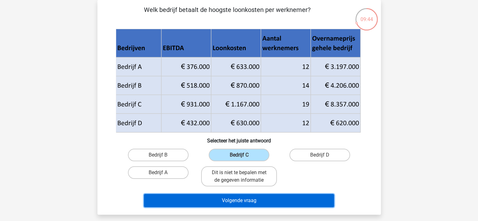
click at [238, 204] on button "Volgende vraag" at bounding box center [239, 200] width 190 height 13
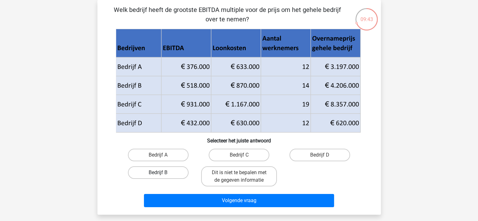
click at [162, 167] on label "Bedrijf B" at bounding box center [158, 172] width 61 height 13
click at [162, 172] on input "Bedrijf B" at bounding box center [160, 174] width 4 height 4
radio input "true"
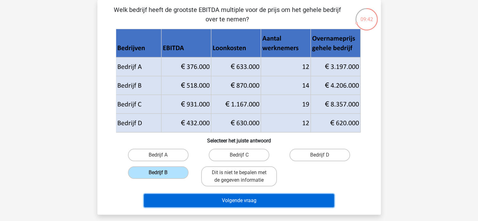
click at [208, 204] on button "Volgende vraag" at bounding box center [239, 200] width 190 height 13
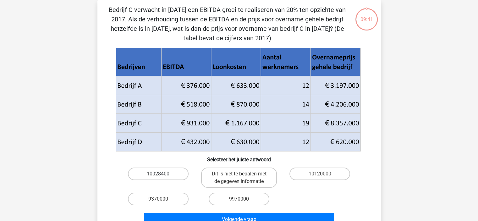
drag, startPoint x: 158, startPoint y: 172, endPoint x: 180, endPoint y: 188, distance: 27.3
click at [158, 172] on label "10028400" at bounding box center [158, 173] width 61 height 13
click at [158, 174] on input "10028400" at bounding box center [160, 176] width 4 height 4
radio input "true"
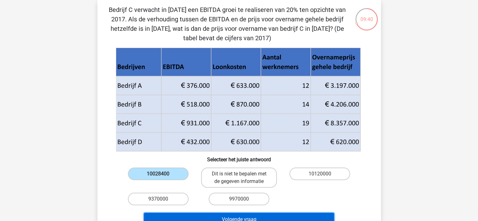
click at [201, 213] on button "Volgende vraag" at bounding box center [239, 219] width 190 height 13
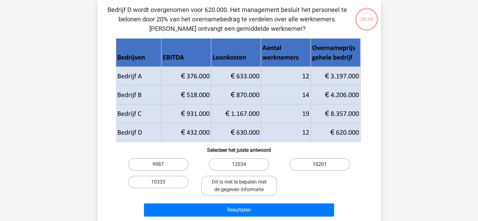
click at [327, 163] on label "10201" at bounding box center [319, 164] width 61 height 13
click at [324, 164] on input "10201" at bounding box center [322, 166] width 4 height 4
radio input "true"
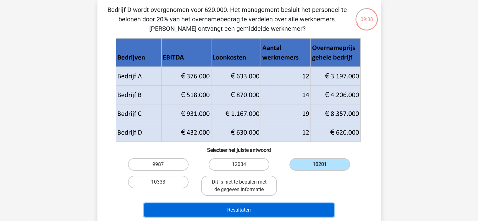
click at [299, 203] on button "Resultaten" at bounding box center [239, 209] width 190 height 13
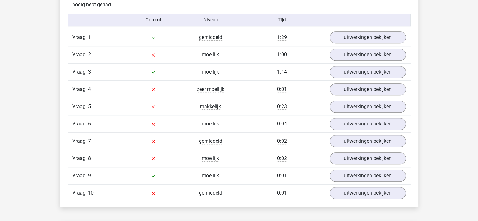
scroll to position [503, 0]
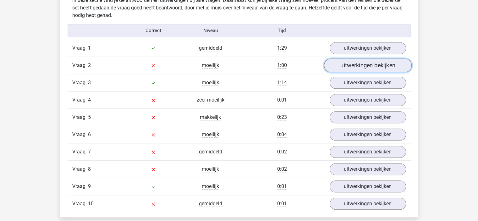
click at [362, 66] on link "uitwerkingen bekijken" at bounding box center [368, 65] width 88 height 14
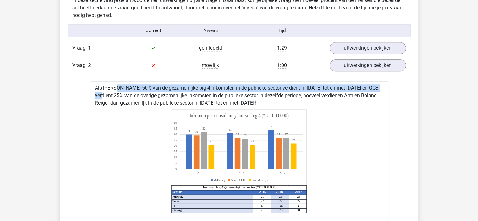
drag, startPoint x: 111, startPoint y: 86, endPoint x: 355, endPoint y: 86, distance: 244.7
click at [363, 86] on div "Als McFlinsey 50% van de gezamenlijke big 4 inkomsten in de publieke sector ver…" at bounding box center [239, 216] width 298 height 271
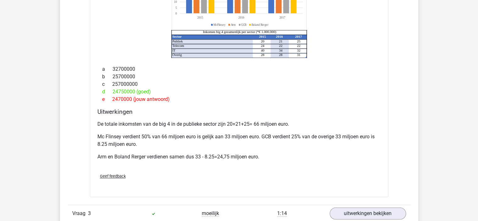
scroll to position [660, 0]
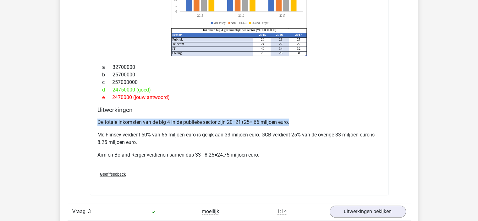
drag, startPoint x: 97, startPoint y: 122, endPoint x: 292, endPoint y: 121, distance: 195.7
click at [291, 121] on p "De totale inkomsten van de big 4 in de publieke sector zijn 20+21+25= 66 miljoe…" at bounding box center [238, 122] width 283 height 8
click at [305, 123] on p "De totale inkomsten van de big 4 in de publieke sector zijn 20+21+25= 66 miljoe…" at bounding box center [238, 122] width 283 height 8
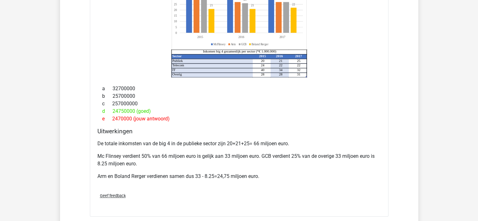
scroll to position [628, 0]
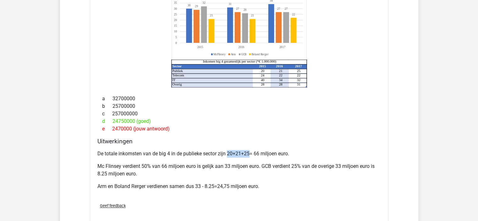
drag, startPoint x: 249, startPoint y: 153, endPoint x: 228, endPoint y: 153, distance: 20.7
click at [228, 153] on p "De totale inkomsten van de big 4 in de publieke sector zijn 20+21+25= 66 miljoe…" at bounding box center [238, 154] width 283 height 8
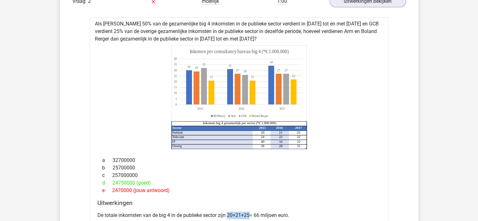
scroll to position [565, 0]
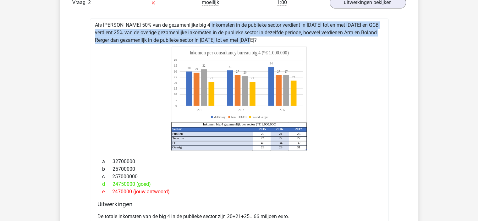
drag, startPoint x: 184, startPoint y: 23, endPoint x: 293, endPoint y: 36, distance: 110.1
click at [293, 36] on div "Als McFlinsey 50% van de gezamenlijke big 4 inkomsten in de publieke sector ver…" at bounding box center [239, 154] width 298 height 271
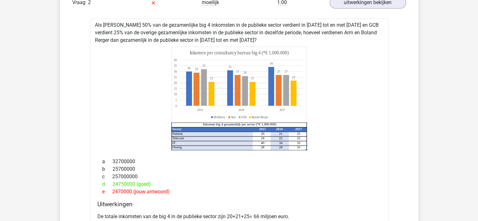
scroll to position [691, 0]
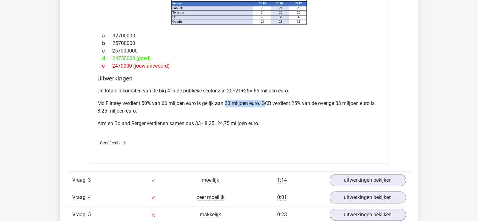
drag, startPoint x: 225, startPoint y: 103, endPoint x: 265, endPoint y: 103, distance: 40.2
click at [265, 103] on p "Mc Flinsey verdient 50% van 66 miljoen euro is gelijk aan 33 miljoen euro. GCB …" at bounding box center [238, 107] width 283 height 15
click at [270, 104] on p "Mc Flinsey verdient 50% van 66 miljoen euro is gelijk aan 33 miljoen euro. GCB …" at bounding box center [238, 107] width 283 height 15
drag, startPoint x: 261, startPoint y: 102, endPoint x: 303, endPoint y: 103, distance: 41.5
click at [303, 103] on p "Mc Flinsey verdient 50% van 66 miljoen euro is gelijk aan 33 miljoen euro. GCB …" at bounding box center [238, 107] width 283 height 15
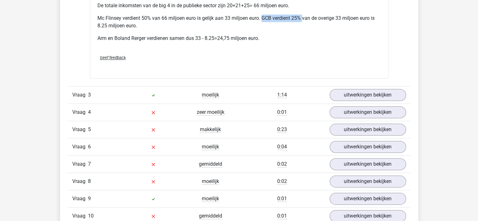
scroll to position [785, 0]
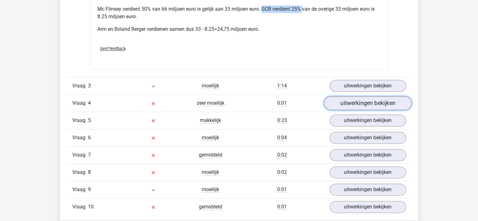
click at [367, 100] on link "uitwerkingen bekijken" at bounding box center [368, 103] width 88 height 14
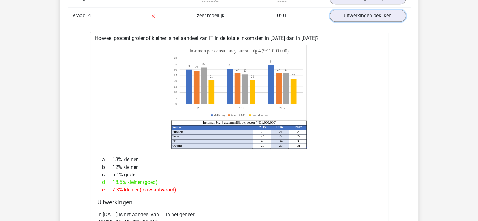
scroll to position [911, 0]
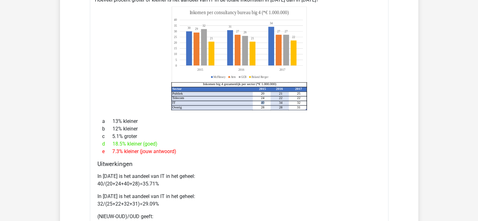
drag, startPoint x: 260, startPoint y: 100, endPoint x: 266, endPoint y: 100, distance: 5.7
click at [266, 100] on icon "Sector 2015 2016 2017 Publiek 20 21 25 Telecom 24 22 22 IT 40 34 32 Overig 28 2…" at bounding box center [239, 58] width 278 height 104
click at [267, 101] on icon "Sector 2015 2016 2017 Publiek 20 21 25 Telecom 24 22 22 IT 40 34 32 Overig 28 2…" at bounding box center [239, 58] width 278 height 104
drag, startPoint x: 267, startPoint y: 101, endPoint x: 260, endPoint y: 101, distance: 6.6
click at [260, 101] on icon "Sector 2015 2016 2017 Publiek 20 21 25 Telecom 24 22 22 IT 40 34 32 Overig 28 2…" at bounding box center [239, 58] width 278 height 104
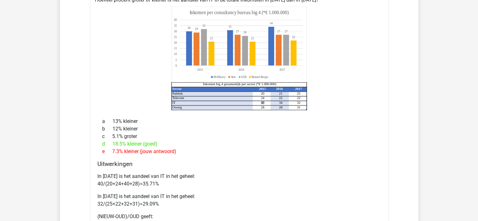
click at [266, 102] on icon "Sector 2015 2016 2017 Publiek 20 21 25 Telecom 24 22 22 IT 40 34 32 Overig 28 2…" at bounding box center [239, 58] width 278 height 104
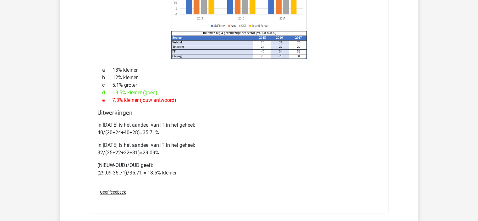
scroll to position [1005, 0]
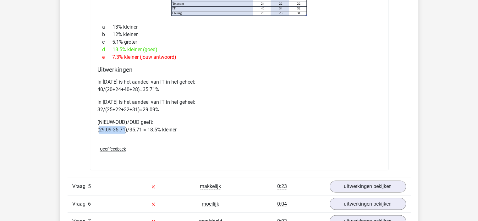
drag, startPoint x: 99, startPoint y: 128, endPoint x: 125, endPoint y: 129, distance: 25.8
click at [125, 129] on p "(NIEUW-OUD)/OUD geeft: (29.09-35.71)/35.71 = 18.5% kleiner" at bounding box center [238, 125] width 283 height 15
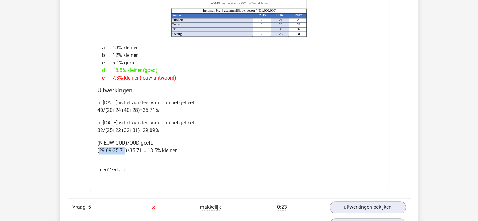
scroll to position [974, 0]
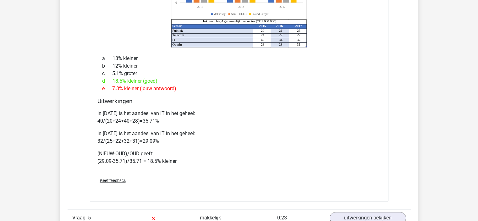
click at [185, 156] on p "(NIEUW-OUD)/OUD geeft: (29.09-35.71)/35.71 = 18.5% kleiner" at bounding box center [238, 157] width 283 height 15
drag, startPoint x: 129, startPoint y: 160, endPoint x: 139, endPoint y: 158, distance: 10.2
click at [139, 158] on p "(NIEUW-OUD)/OUD geeft: (29.09-35.71)/35.71 = 18.5% kleiner" at bounding box center [238, 157] width 283 height 15
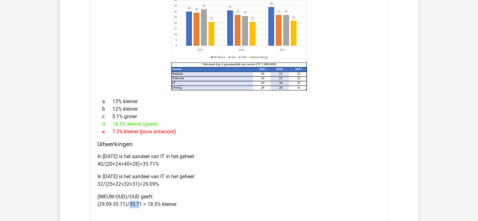
scroll to position [942, 0]
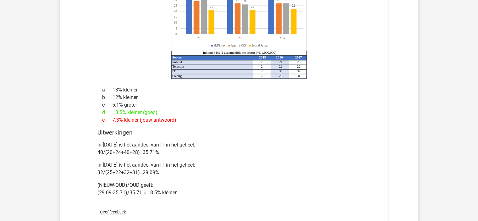
click at [143, 194] on p "(NIEUW-OUD)/OUD geeft: (29.09-35.71)/35.71 = 18.5% kleiner" at bounding box center [238, 188] width 283 height 15
drag, startPoint x: 142, startPoint y: 192, endPoint x: 82, endPoint y: 192, distance: 60.0
click at [118, 195] on div "In 2015 is het aandeel van IT in het geheel: 40/(20+24+40+28)=35.71% In 2017 is…" at bounding box center [238, 171] width 283 height 65
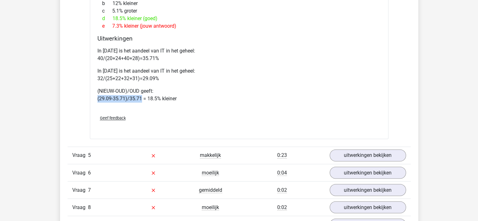
scroll to position [1037, 0]
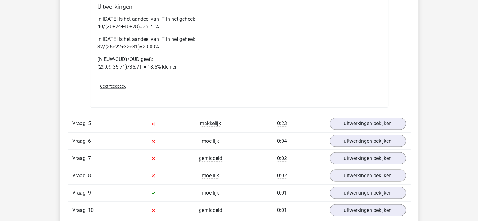
click at [193, 69] on p "(NIEUW-OUD)/OUD geeft: (29.09-35.71)/35.71 = 18.5% kleiner" at bounding box center [238, 63] width 283 height 15
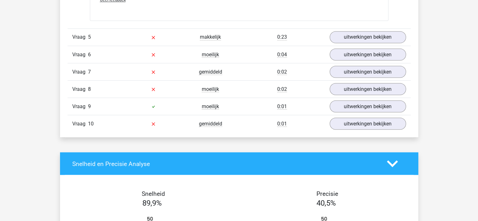
scroll to position [1162, 0]
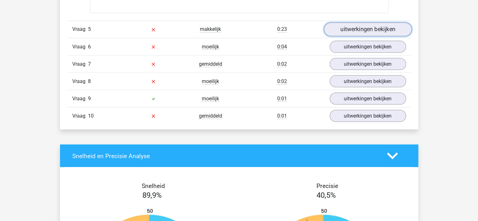
click at [373, 26] on link "uitwerkingen bekijken" at bounding box center [368, 29] width 88 height 14
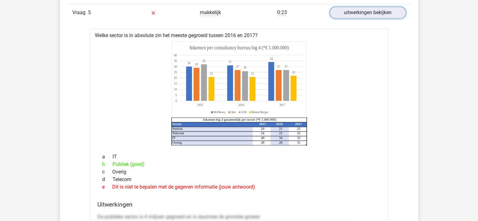
scroll to position [1194, 0]
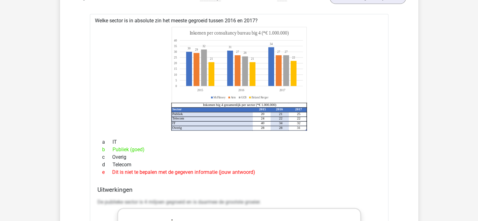
drag, startPoint x: 259, startPoint y: 115, endPoint x: 301, endPoint y: 115, distance: 42.1
click at [301, 117] on icon at bounding box center [239, 117] width 135 height 0
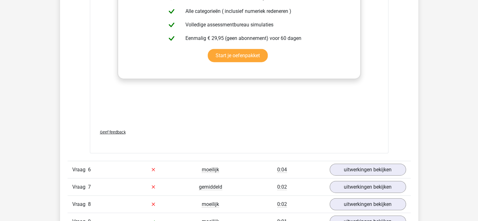
scroll to position [1508, 0]
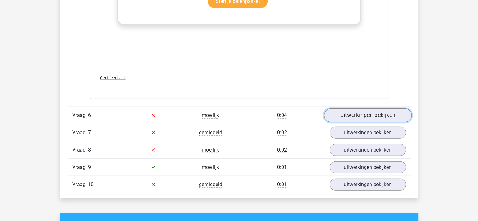
click at [361, 113] on link "uitwerkingen bekijken" at bounding box center [368, 115] width 88 height 14
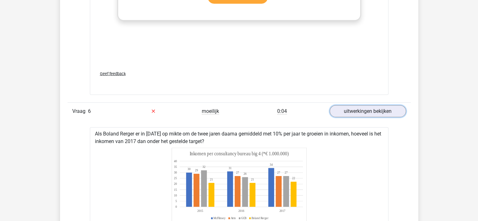
scroll to position [1602, 0]
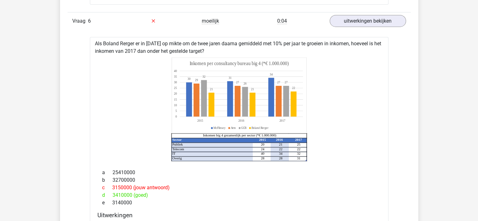
drag, startPoint x: 185, startPoint y: 41, endPoint x: 384, endPoint y: 48, distance: 199.3
click at [384, 48] on div "Als Boland Rerger er in 2015 op mikte om de twee jaren daarna gemiddeld met 10%…" at bounding box center [239, 156] width 298 height 238
click at [384, 50] on div "Als Boland Rerger er in 2015 op mikte om de twee jaren daarna gemiddeld met 10%…" at bounding box center [239, 156] width 298 height 238
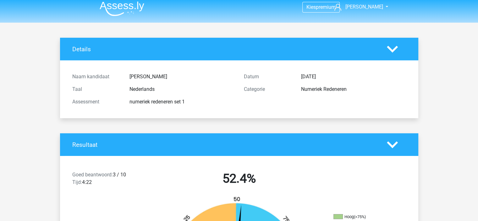
scroll to position [0, 0]
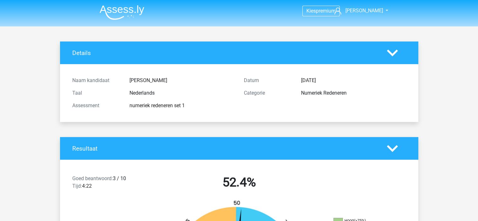
click at [116, 12] on img at bounding box center [122, 12] width 45 height 15
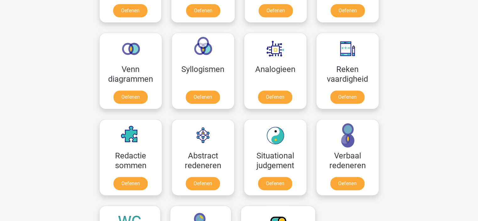
scroll to position [408, 0]
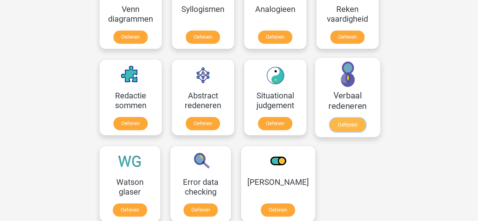
click at [346, 118] on link "Oefenen" at bounding box center [347, 125] width 36 height 14
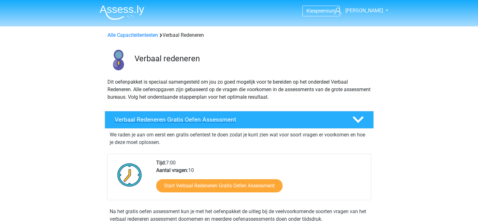
scroll to position [94, 0]
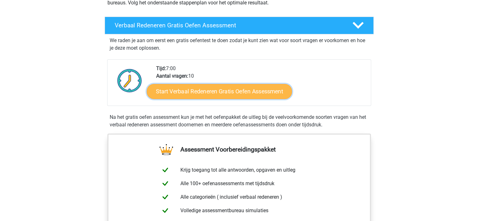
click at [164, 93] on link "Start Verbaal Redeneren Gratis Oefen Assessment" at bounding box center [219, 91] width 145 height 15
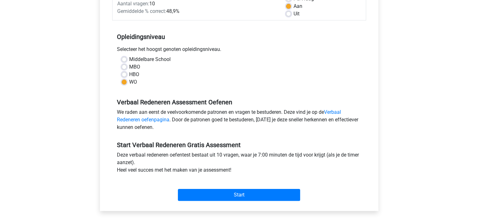
scroll to position [157, 0]
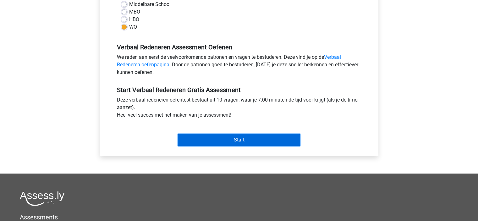
click at [222, 140] on input "Start" at bounding box center [239, 140] width 122 height 12
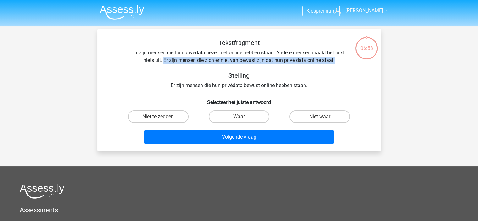
drag, startPoint x: 163, startPoint y: 59, endPoint x: 337, endPoint y: 64, distance: 173.8
click at [337, 64] on div "Tekstfragment Er zijn mensen die hun privédata liever niet online hebben staan.…" at bounding box center [238, 64] width 263 height 50
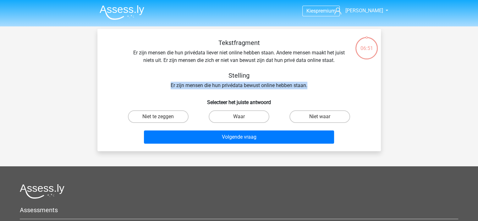
drag, startPoint x: 166, startPoint y: 85, endPoint x: 311, endPoint y: 87, distance: 145.1
click at [311, 87] on div "Tekstfragment Er zijn mensen die hun privédata liever niet online hebben staan.…" at bounding box center [238, 64] width 263 height 50
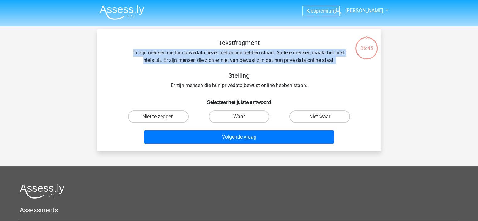
drag, startPoint x: 126, startPoint y: 51, endPoint x: 338, endPoint y: 65, distance: 212.8
click at [338, 65] on div "Tekstfragment Er zijn mensen die hun privédata liever niet online hebben staan.…" at bounding box center [238, 64] width 263 height 50
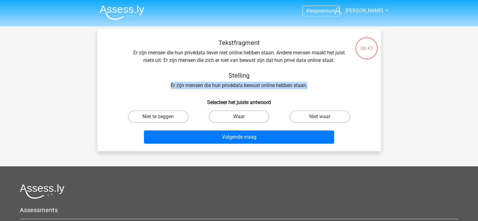
drag, startPoint x: 190, startPoint y: 86, endPoint x: 316, endPoint y: 87, distance: 125.6
click at [316, 87] on div "Tekstfragment Er zijn mensen die hun privédata liever niet online hebben staan.…" at bounding box center [238, 64] width 263 height 50
click at [164, 117] on label "Niet te zeggen" at bounding box center [158, 116] width 61 height 13
click at [162, 117] on input "Niet te zeggen" at bounding box center [160, 119] width 4 height 4
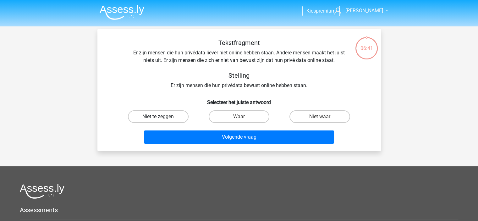
radio input "true"
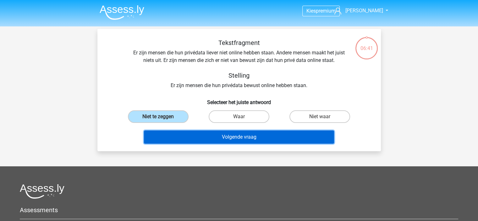
click at [198, 137] on button "Volgende vraag" at bounding box center [239, 136] width 190 height 13
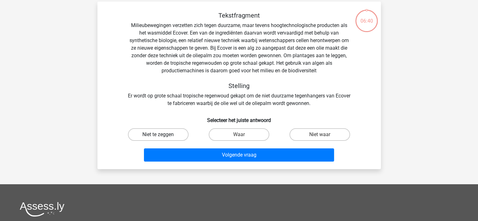
scroll to position [29, 0]
